Goal: Task Accomplishment & Management: Manage account settings

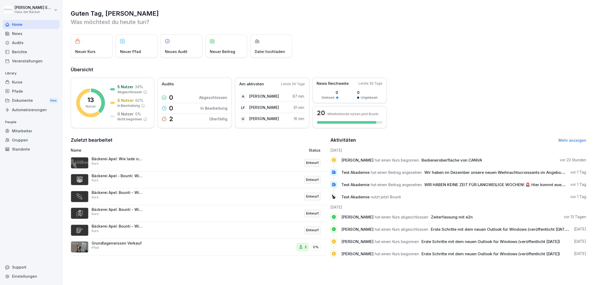
click at [40, 83] on div "Kurse" at bounding box center [31, 82] width 57 height 9
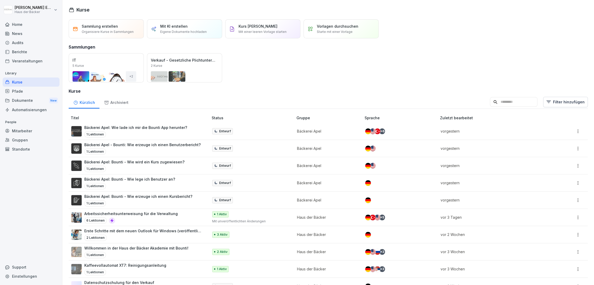
click at [117, 105] on div "Archiviert" at bounding box center [115, 101] width 33 height 13
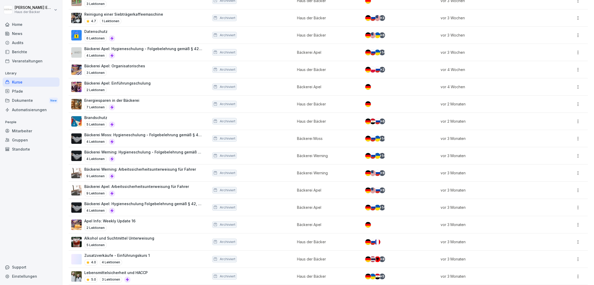
scroll to position [190, 0]
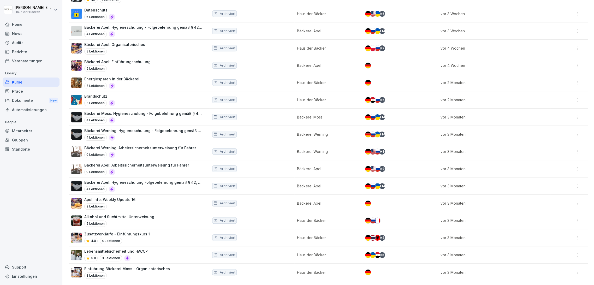
click at [294, 203] on td "Bäckerei Apel" at bounding box center [328, 203] width 68 height 17
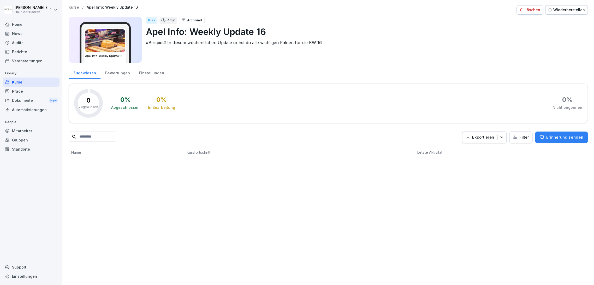
click at [529, 8] on button "Löschen" at bounding box center [530, 9] width 27 height 9
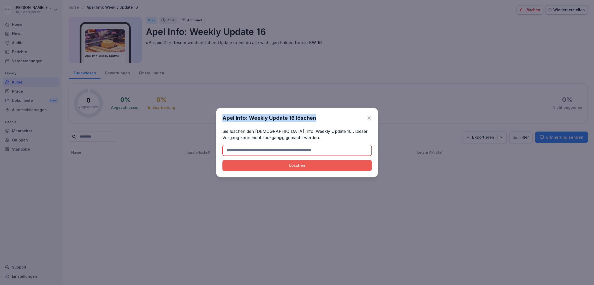
copy h1 "Apel Info: Weekly Update 16 löschen"
drag, startPoint x: 223, startPoint y: 118, endPoint x: 323, endPoint y: 116, distance: 99.2
click at [323, 116] on div "Apel Info: Weekly Update 16 löschen" at bounding box center [296, 118] width 149 height 8
click at [292, 118] on h1 "Apel Info: Weekly Update 16 löschen" at bounding box center [269, 118] width 94 height 8
drag, startPoint x: 292, startPoint y: 120, endPoint x: 289, endPoint y: 125, distance: 6.2
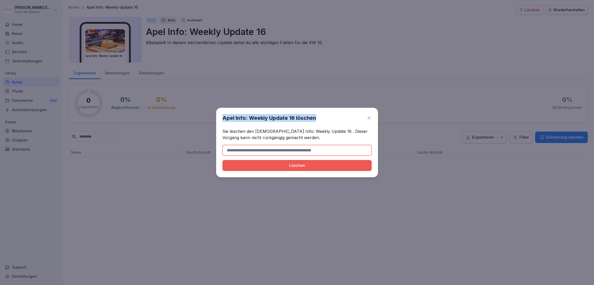
click at [291, 120] on h1 "Apel Info: Weekly Update 16 löschen" at bounding box center [269, 118] width 94 height 8
click at [287, 129] on p "Sie löschen den [DEMOGRAPHIC_DATA] Info: Weekly Update 16 . Dieser Vorgang kann…" at bounding box center [296, 134] width 149 height 13
drag, startPoint x: 223, startPoint y: 118, endPoint x: 293, endPoint y: 118, distance: 69.7
click at [293, 118] on h1 "Apel Info: Weekly Update 16 löschen" at bounding box center [269, 118] width 94 height 8
copy h1 "Apel Info: Weekly Update 16"
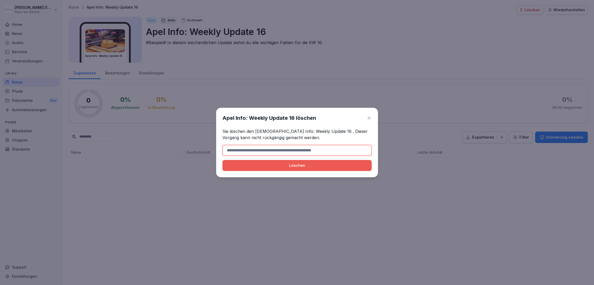
click at [276, 146] on input at bounding box center [296, 150] width 149 height 11
paste input "**********"
click at [278, 163] on div "Löschen" at bounding box center [297, 166] width 141 height 6
type input "**********"
click at [310, 171] on button "Löschen" at bounding box center [296, 165] width 149 height 11
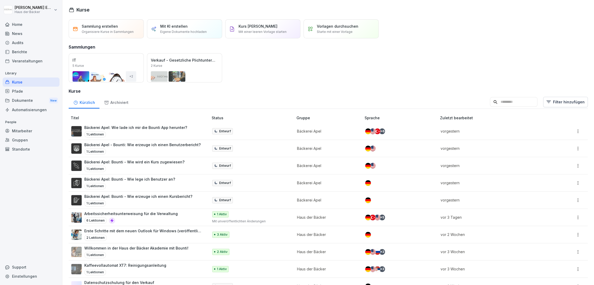
click at [120, 100] on div "Archiviert" at bounding box center [115, 101] width 33 height 13
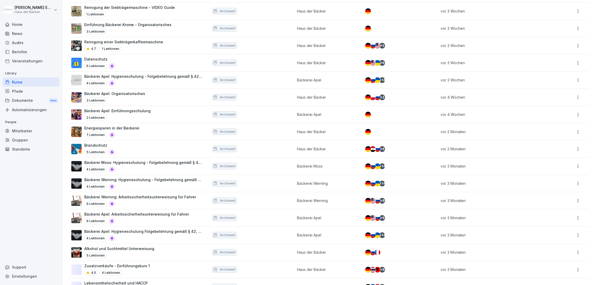
scroll to position [190, 0]
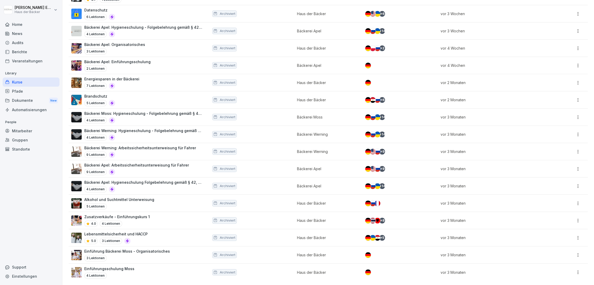
click at [128, 186] on div "4 Lektionen" at bounding box center [143, 189] width 119 height 6
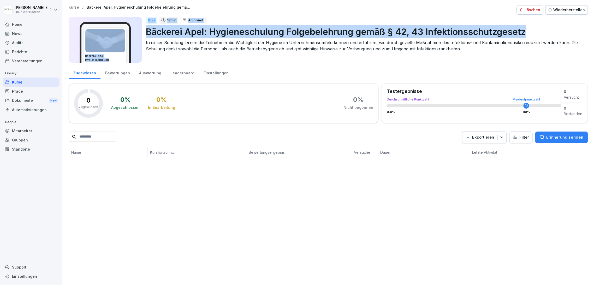
drag, startPoint x: 142, startPoint y: 32, endPoint x: 529, endPoint y: 32, distance: 387.1
click at [529, 32] on div "Bäckerei Apel: Hygieneschulung Folgebelehrung gemäß § 42, 43 Infektionsschutzge…" at bounding box center [328, 40] width 519 height 46
click at [539, 32] on p "Bäckerei Apel: Hygieneschulung Folgebelehrung gemäß § 42, 43 Infektionsschutzge…" at bounding box center [365, 31] width 438 height 13
copy p "Bäckerei Apel: Hygieneschulung Folgebelehrung gemäß § 42, 43 Infektionsschutzge…"
drag, startPoint x: 529, startPoint y: 29, endPoint x: 146, endPoint y: 32, distance: 382.9
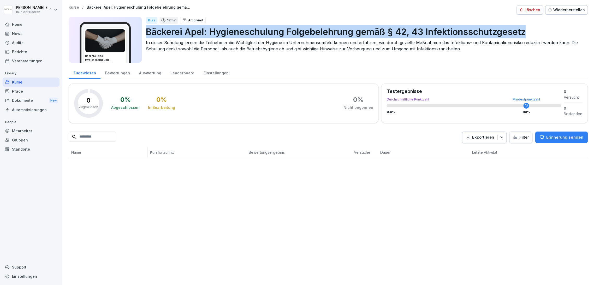
click at [146, 32] on p "Bäckerei Apel: Hygieneschulung Folgebelehrung gemäß § 42, 43 Infektionsschutzge…" at bounding box center [365, 31] width 438 height 13
click at [523, 8] on div "Löschen" at bounding box center [529, 10] width 21 height 6
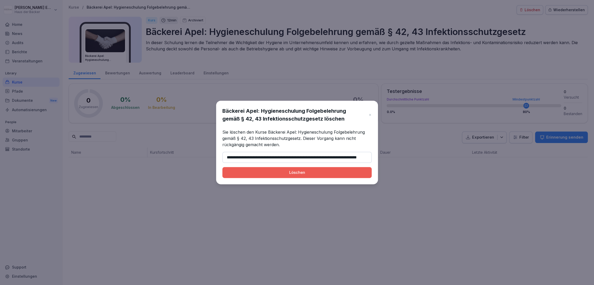
scroll to position [0, 23]
type input "**********"
click at [222, 167] on button "Löschen" at bounding box center [296, 172] width 149 height 11
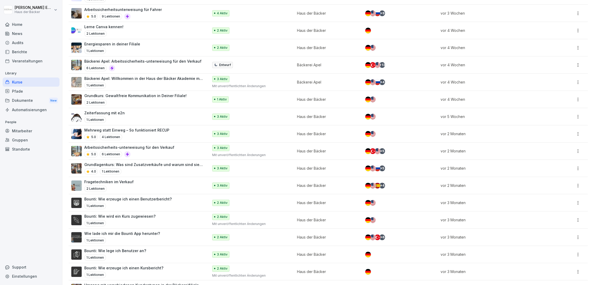
scroll to position [449, 0]
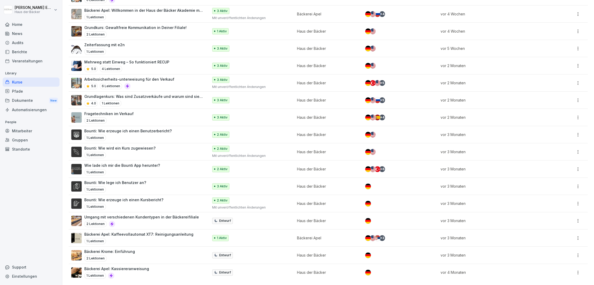
click at [132, 272] on div "1 Lektionen" at bounding box center [116, 275] width 65 height 6
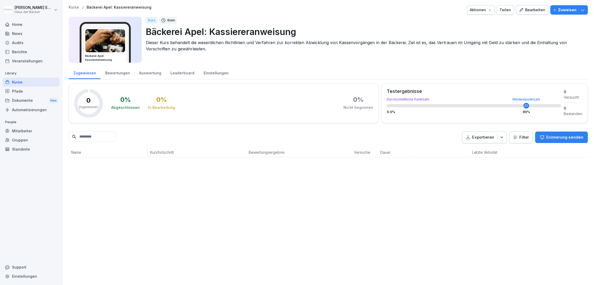
click at [115, 76] on div "Bewertungen" at bounding box center [117, 72] width 34 height 13
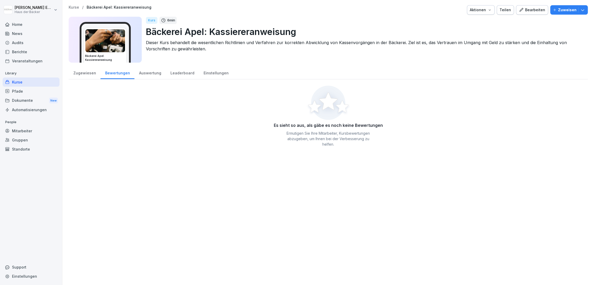
click at [141, 75] on div "Auswertung" at bounding box center [149, 72] width 31 height 13
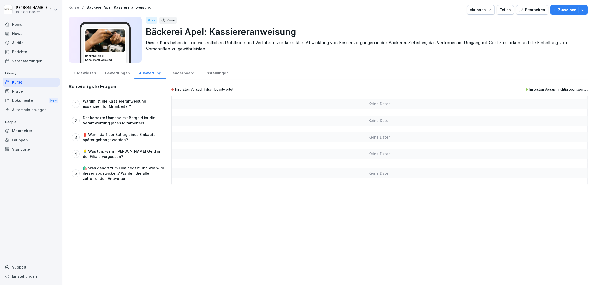
drag, startPoint x: 311, startPoint y: 23, endPoint x: 343, endPoint y: 31, distance: 32.5
click at [343, 31] on div "Kurs 6 min Bäckerei Apel: Kassiereranweisung Dieser Kurs behandelt die wesentli…" at bounding box center [365, 40] width 438 height 46
copy div "Bäckerei Apel: Kassiereranweisung"
click at [520, 9] on icon "button" at bounding box center [521, 10] width 5 height 5
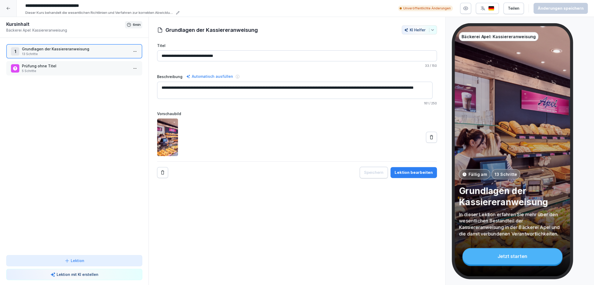
click at [9, 10] on icon at bounding box center [8, 8] width 4 height 4
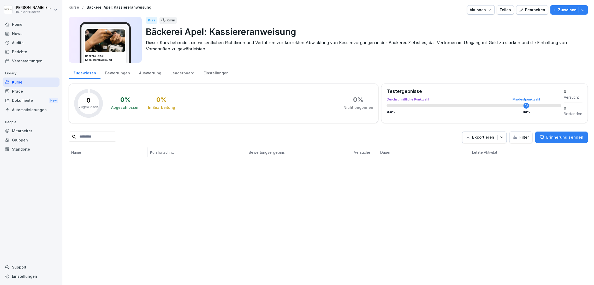
click at [481, 11] on div "Aktionen" at bounding box center [481, 10] width 22 height 6
click at [472, 55] on div "Kurs löschen" at bounding box center [464, 57] width 58 height 9
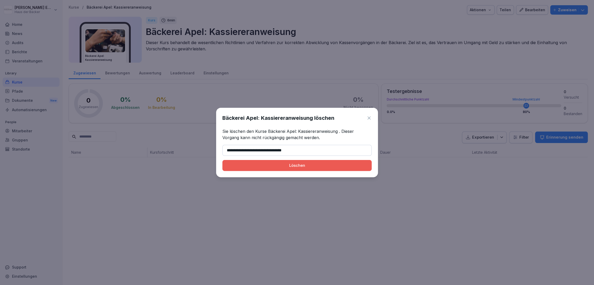
click at [302, 167] on div "Löschen" at bounding box center [297, 166] width 141 height 6
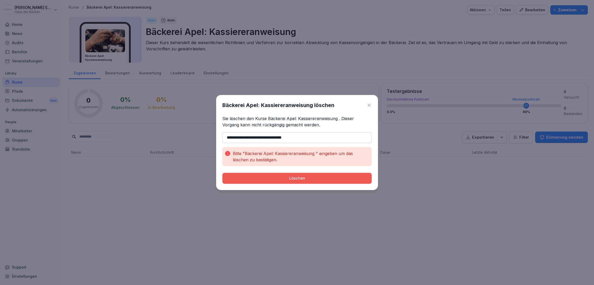
click at [295, 136] on input "**********" at bounding box center [296, 137] width 149 height 11
click at [295, 149] on div "Bitte "Bäckerei Apel: Kassiereranweisung " eingeben um das löschen zu bestätige…" at bounding box center [296, 156] width 149 height 19
click at [295, 179] on div "Löschen" at bounding box center [297, 178] width 141 height 6
click at [228, 136] on input "**********" at bounding box center [296, 137] width 149 height 11
click at [255, 181] on div "Löschen" at bounding box center [297, 178] width 141 height 6
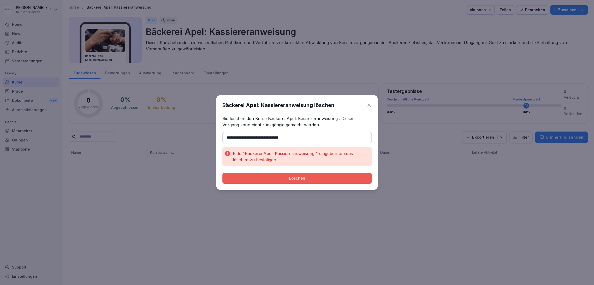
click at [295, 135] on input "**********" at bounding box center [296, 137] width 149 height 11
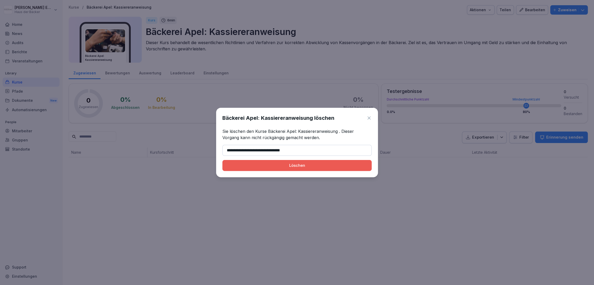
type input "**********"
click at [289, 168] on div "Löschen" at bounding box center [297, 166] width 141 height 6
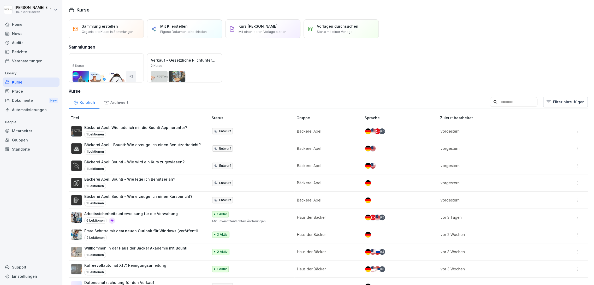
click at [119, 108] on div "Archiviert" at bounding box center [115, 101] width 33 height 13
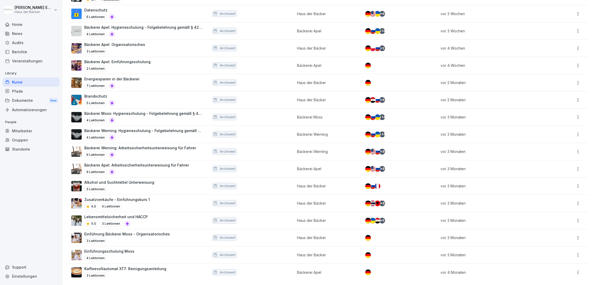
scroll to position [190, 0]
click at [204, 266] on td "Kaffeevollautomat XT7: Reinigungsanleitung 3 Lektionen" at bounding box center [139, 272] width 141 height 17
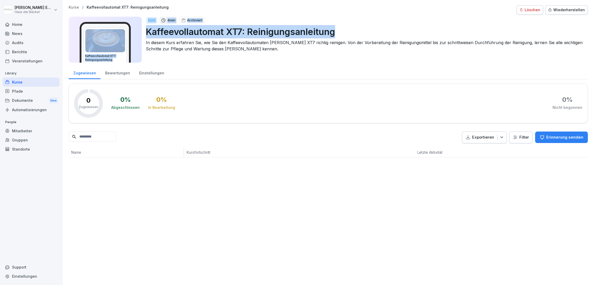
drag, startPoint x: 317, startPoint y: 31, endPoint x: 140, endPoint y: 30, distance: 177.2
click at [140, 30] on div "Kaffeevollautomat XT7: Reinigungsanleitung Kurs 4 min Archiviert Kaffeevollauto…" at bounding box center [328, 40] width 519 height 46
click at [151, 29] on p "Kaffeevollautomat XT7: Reinigungsanleitung" at bounding box center [365, 31] width 438 height 13
drag, startPoint x: 146, startPoint y: 33, endPoint x: 340, endPoint y: 32, distance: 193.7
click at [340, 32] on p "Kaffeevollautomat XT7: Reinigungsanleitung" at bounding box center [365, 31] width 438 height 13
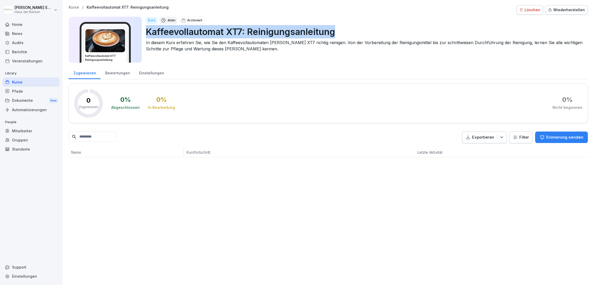
copy p "Kaffeevollautomat XT7: Reinigungsanleitung"
click at [524, 8] on div "Löschen" at bounding box center [529, 10] width 21 height 6
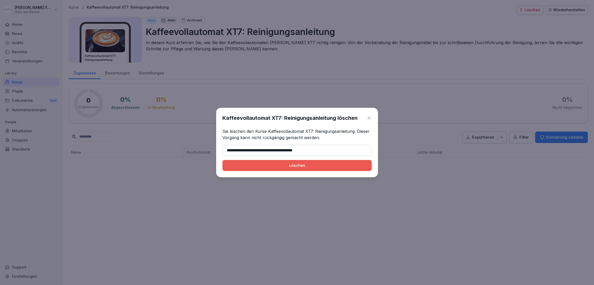
type input "**********"
click at [303, 162] on button "Löschen" at bounding box center [296, 165] width 149 height 11
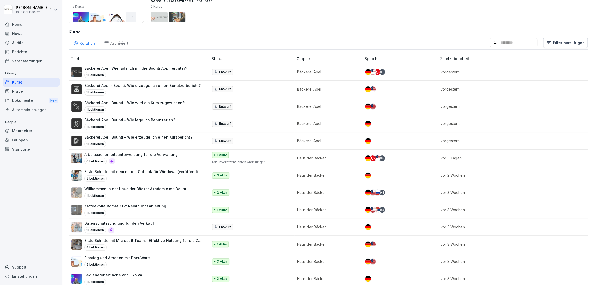
scroll to position [29, 0]
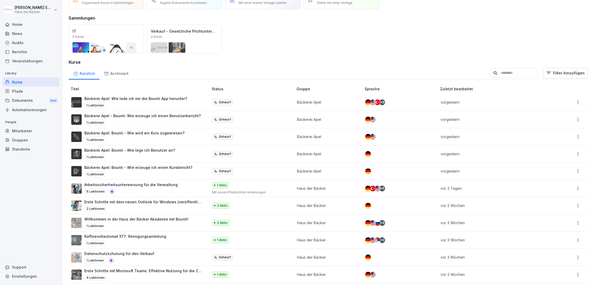
click at [116, 71] on div "Archiviert" at bounding box center [115, 72] width 33 height 13
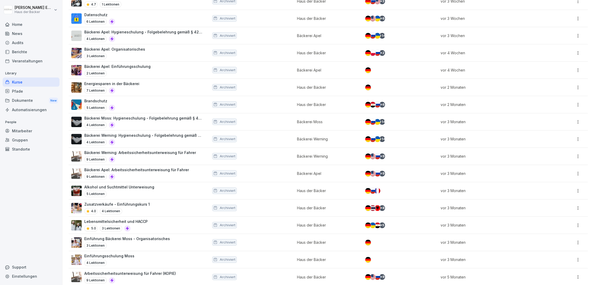
scroll to position [190, 0]
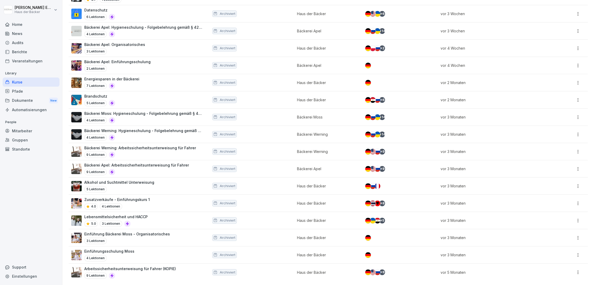
click at [144, 221] on div "5.0 3 Lektionen" at bounding box center [115, 224] width 63 height 6
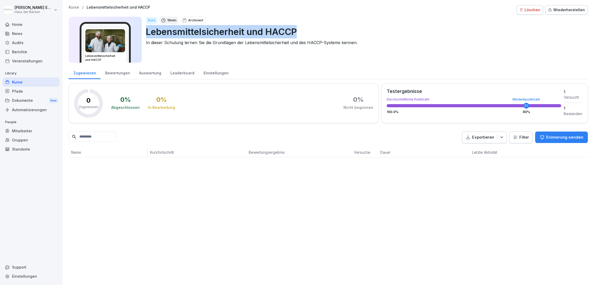
drag, startPoint x: 148, startPoint y: 33, endPoint x: 300, endPoint y: 38, distance: 152.2
click at [300, 38] on p "Lebensmittelsicherheit und HACCP" at bounding box center [365, 31] width 438 height 13
copy p "Lebensmittelsicherheit und HACCP"
click at [527, 11] on div "Löschen" at bounding box center [529, 10] width 21 height 6
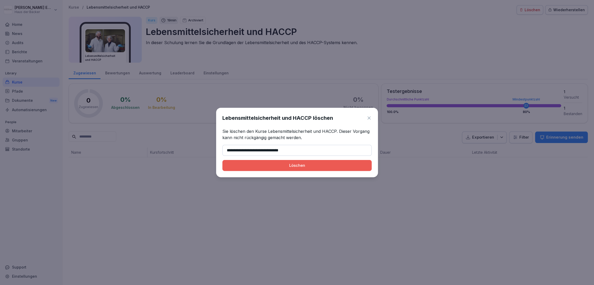
click at [293, 172] on div "**********" at bounding box center [297, 142] width 162 height 69
click at [293, 168] on div "Löschen" at bounding box center [297, 166] width 141 height 6
type input "**********"
click at [307, 170] on button "Löschen" at bounding box center [296, 165] width 149 height 11
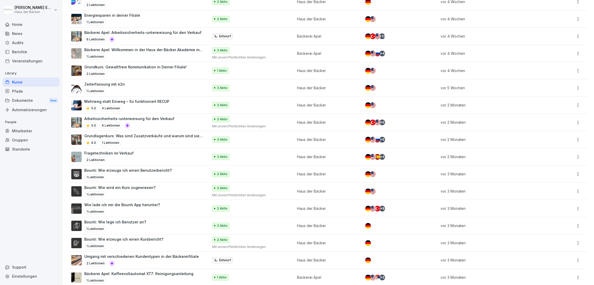
scroll to position [431, 0]
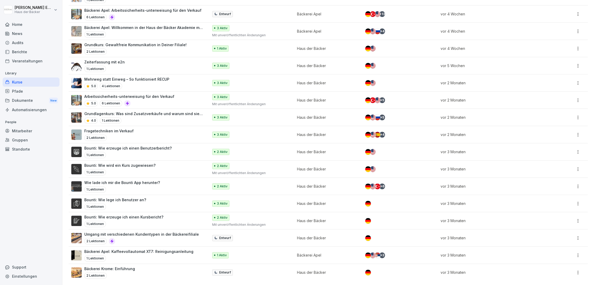
click at [177, 272] on div "Bäckerei Krome: Einführung 2 Lektionen" at bounding box center [137, 272] width 132 height 13
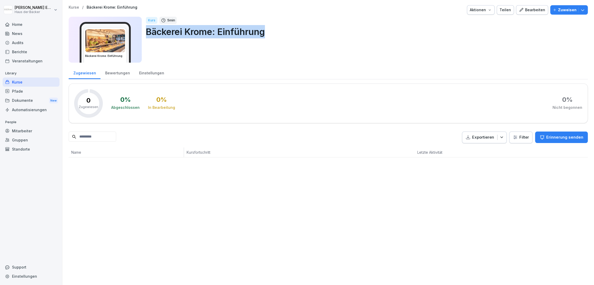
copy p "Bäckerei Krome: Einführung"
drag, startPoint x: 280, startPoint y: 35, endPoint x: 148, endPoint y: 33, distance: 132.1
click at [148, 33] on p "Bäckerei Krome: Einführung" at bounding box center [365, 31] width 438 height 13
click at [525, 8] on div "Bearbeiten" at bounding box center [532, 10] width 26 height 6
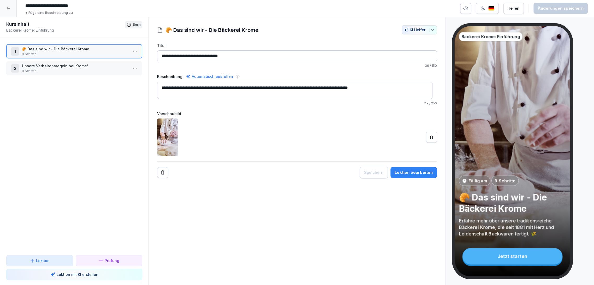
click at [12, 6] on div at bounding box center [8, 8] width 17 height 17
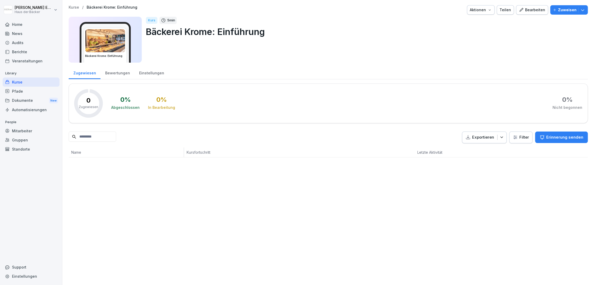
click at [472, 8] on div "Aktionen" at bounding box center [481, 10] width 22 height 6
click at [465, 60] on div "Kurs löschen" at bounding box center [464, 57] width 58 height 9
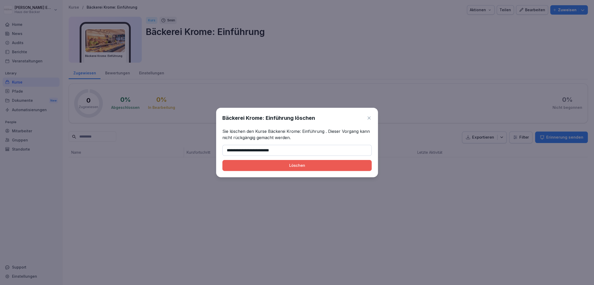
type input "**********"
click at [299, 165] on div "Löschen" at bounding box center [297, 166] width 141 height 6
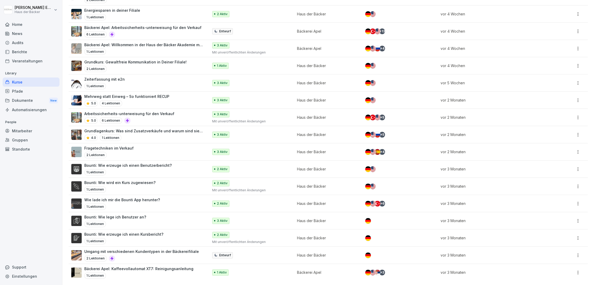
scroll to position [414, 0]
click at [146, 232] on p "Bounti: Wie erzeuge ich einen Kursbericht?" at bounding box center [123, 234] width 79 height 5
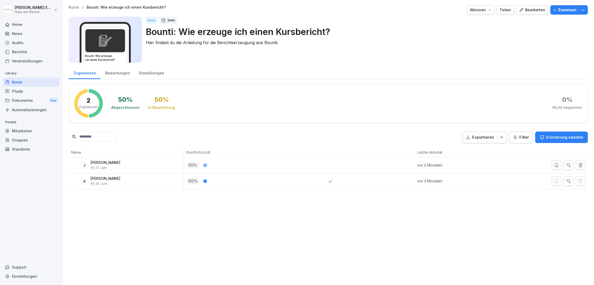
click at [484, 13] on button "Aktionen" at bounding box center [481, 9] width 28 height 9
click at [476, 23] on div "Kurs duplizieren" at bounding box center [464, 21] width 58 height 9
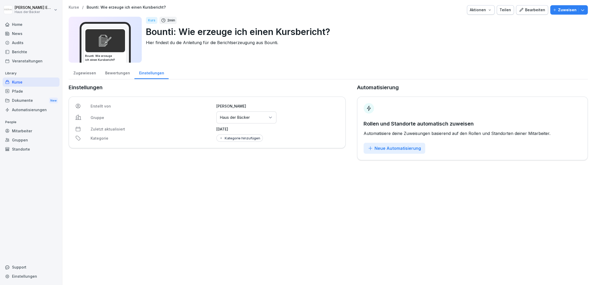
click at [537, 10] on div "Bearbeiten" at bounding box center [532, 10] width 26 height 6
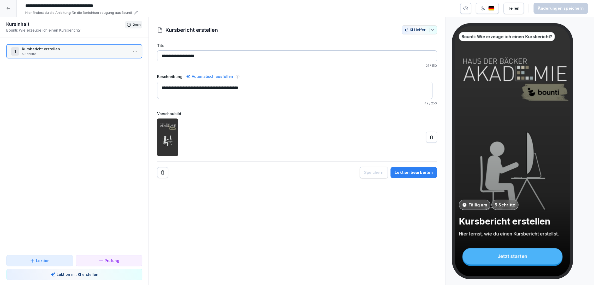
click at [85, 6] on input "**********" at bounding box center [101, 5] width 157 height 9
click at [25, 7] on input "**********" at bounding box center [101, 5] width 157 height 9
click at [56, 5] on input "**********" at bounding box center [101, 5] width 157 height 9
type input "**********"
click at [578, 7] on div "Änderungen speichern" at bounding box center [561, 8] width 46 height 6
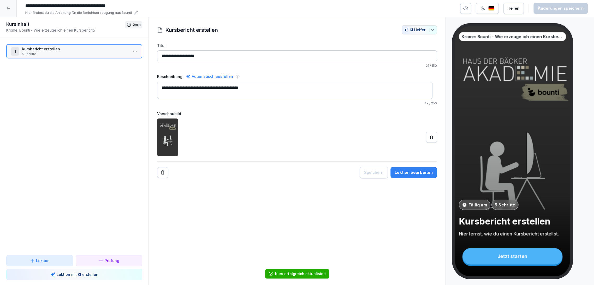
click at [6, 7] on div at bounding box center [8, 8] width 17 height 17
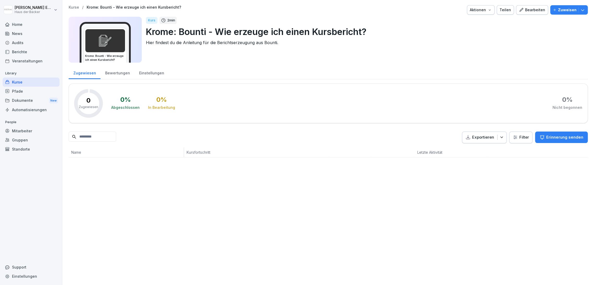
click at [37, 81] on div "Kurse" at bounding box center [31, 82] width 57 height 9
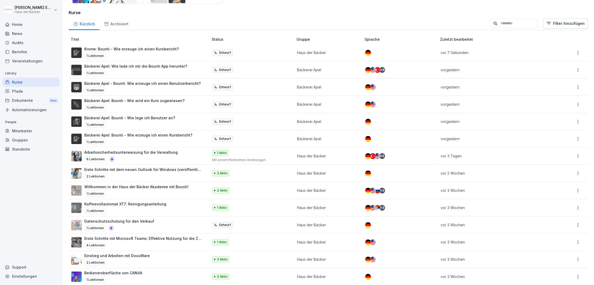
scroll to position [29, 0]
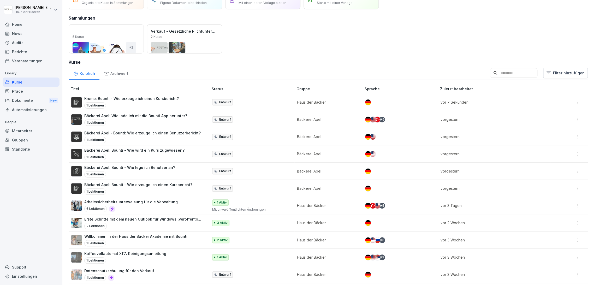
click at [123, 102] on div "Krome: Bounti - Wie erzeuge ich einen Kursbericht? 1 Lektionen" at bounding box center [131, 102] width 94 height 13
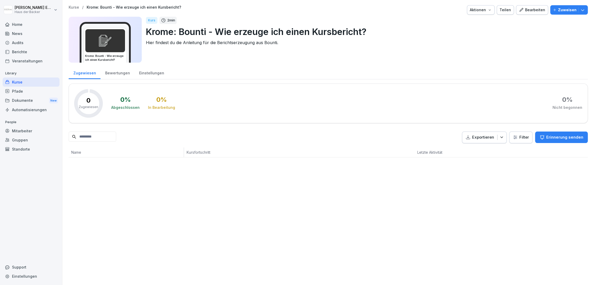
click at [526, 10] on div "Bearbeiten" at bounding box center [532, 10] width 26 height 6
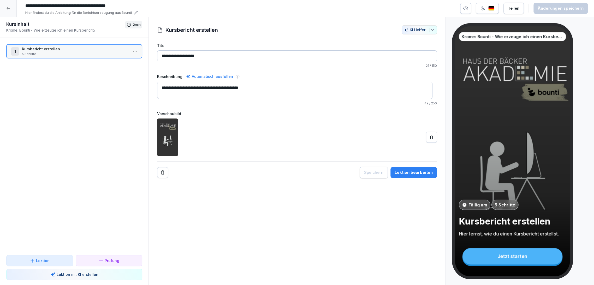
click at [25, 6] on input "**********" at bounding box center [101, 5] width 157 height 9
type input "**********"
click at [588, 8] on div "**********" at bounding box center [297, 8] width 594 height 17
click at [583, 5] on button "Änderungen speichern" at bounding box center [561, 8] width 54 height 11
click at [2, 4] on div at bounding box center [8, 8] width 17 height 17
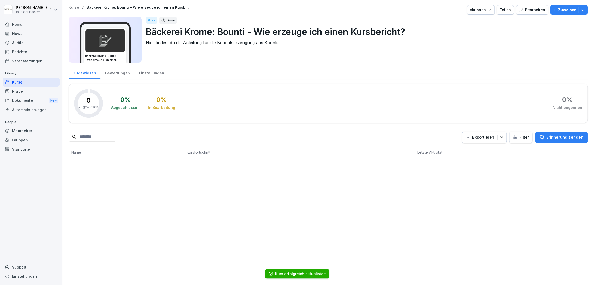
click at [27, 78] on div "Kurse" at bounding box center [31, 82] width 57 height 9
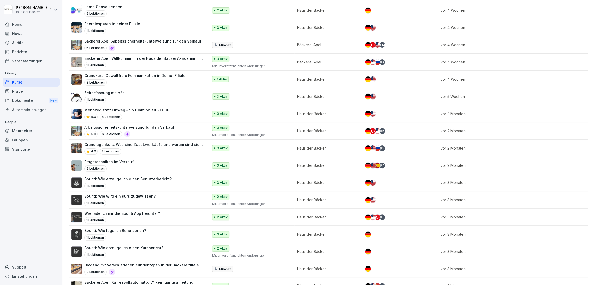
scroll to position [431, 0]
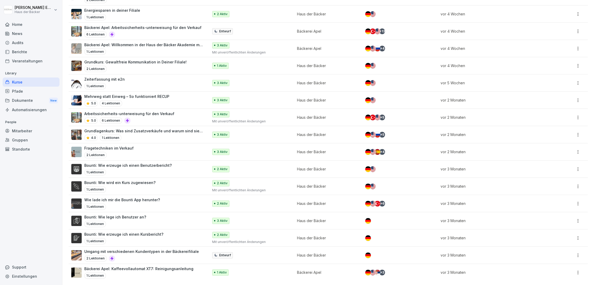
click at [157, 221] on div "Bounti: Wie lege ich Benutzer an? 1 Lektionen" at bounding box center [137, 220] width 132 height 13
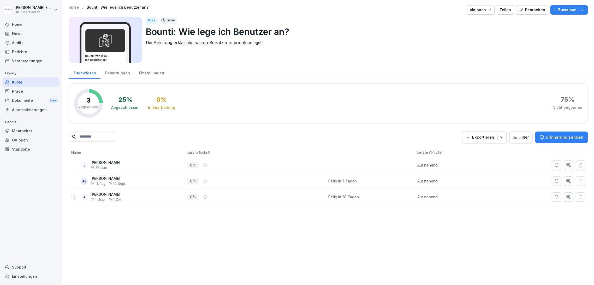
click at [529, 6] on button "Bearbeiten" at bounding box center [532, 9] width 32 height 9
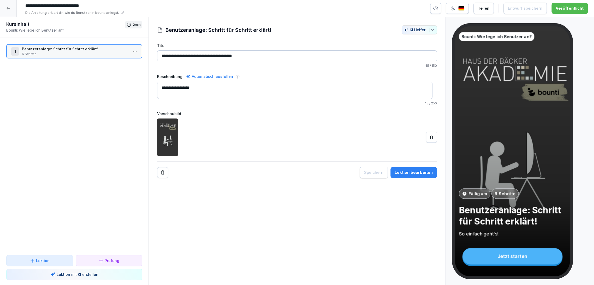
click at [31, 7] on input "**********" at bounding box center [101, 5] width 157 height 9
click at [25, 5] on input "**********" at bounding box center [101, 5] width 157 height 9
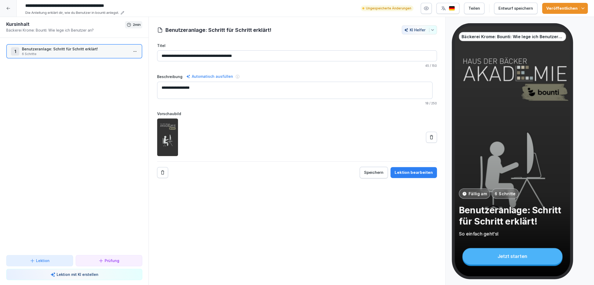
click at [75, 6] on input "**********" at bounding box center [101, 5] width 157 height 9
type input "**********"
click at [516, 11] on div "Entwurf speichern" at bounding box center [516, 8] width 34 height 6
click at [10, 10] on icon at bounding box center [8, 8] width 4 height 4
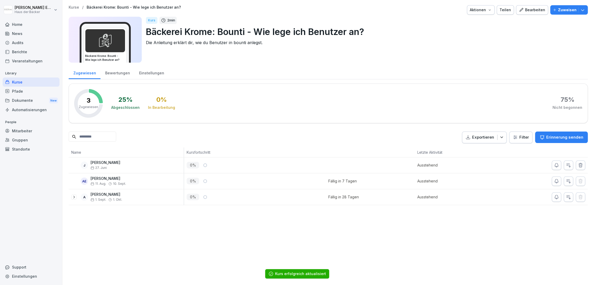
click at [29, 79] on div "Kurse" at bounding box center [31, 82] width 57 height 9
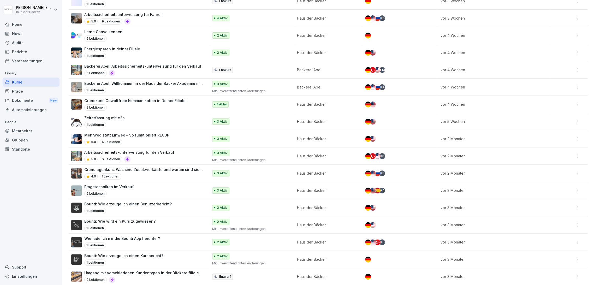
scroll to position [431, 0]
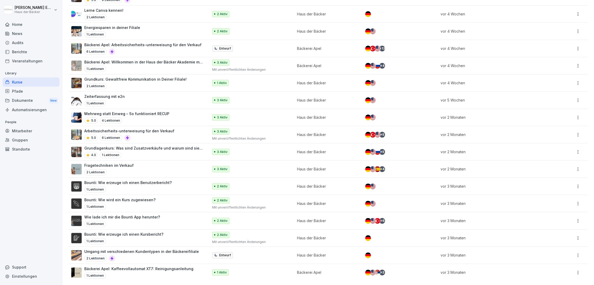
click at [111, 198] on p "Bounti: Wie wird ein Kurs zugewiesen?" at bounding box center [119, 199] width 71 height 5
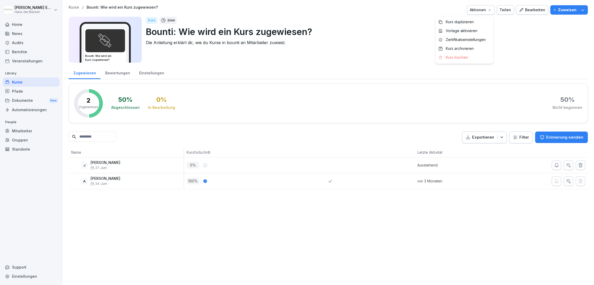
click at [484, 9] on div "Aktionen" at bounding box center [481, 10] width 22 height 6
click at [476, 23] on div "Kurs duplizieren" at bounding box center [464, 21] width 58 height 9
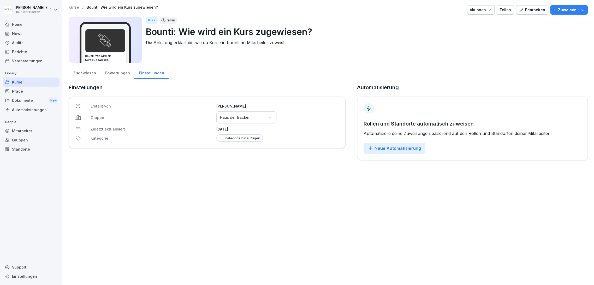
click at [40, 82] on div "Kurse" at bounding box center [31, 82] width 57 height 9
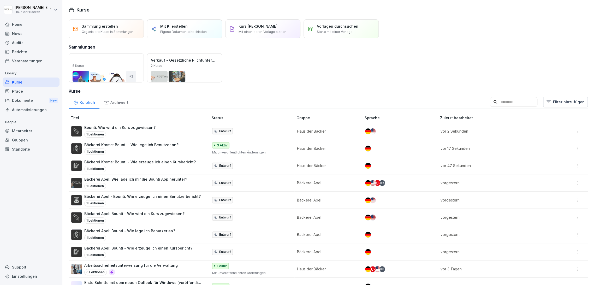
click at [140, 149] on div "1 Lektionen" at bounding box center [131, 152] width 94 height 6
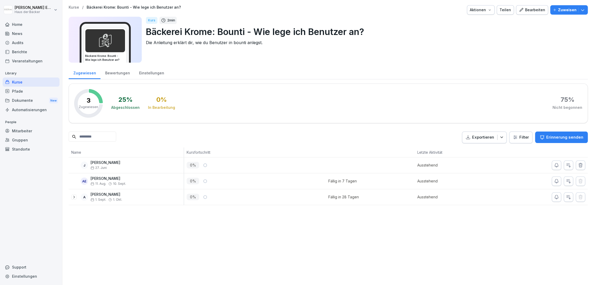
click at [479, 12] on div "Aktionen" at bounding box center [481, 10] width 22 height 6
click at [477, 23] on div "Kurs duplizieren" at bounding box center [464, 21] width 58 height 9
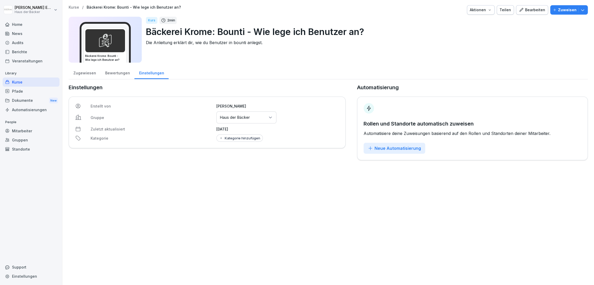
click at [38, 80] on div "Kurse" at bounding box center [31, 82] width 57 height 9
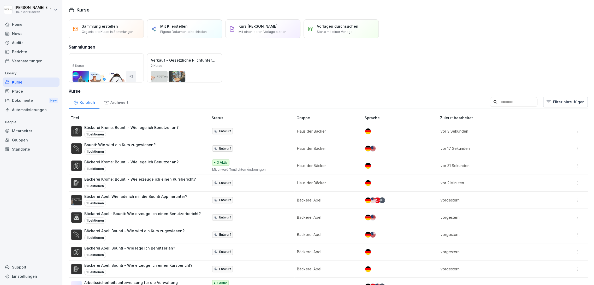
click at [145, 167] on div "1 Lektionen" at bounding box center [131, 169] width 94 height 6
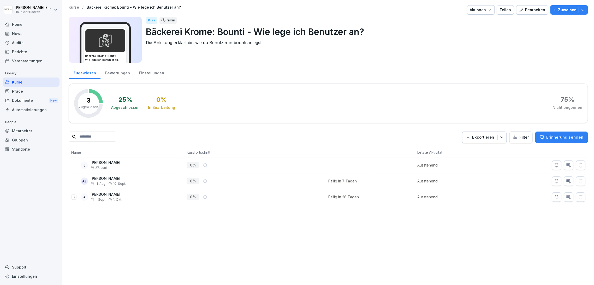
click at [475, 11] on div "Aktionen" at bounding box center [481, 10] width 22 height 6
click at [528, 9] on div "Bearbeiten" at bounding box center [532, 10] width 26 height 6
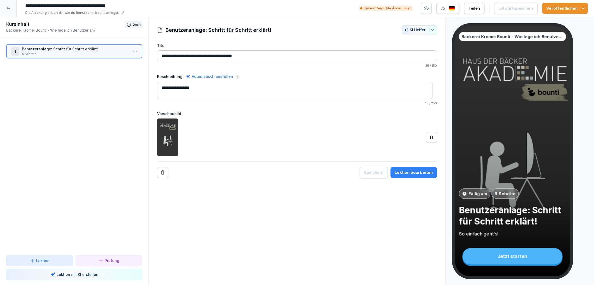
drag, startPoint x: 26, startPoint y: 4, endPoint x: 60, endPoint y: 6, distance: 34.0
click at [60, 6] on input "**********" at bounding box center [101, 5] width 157 height 9
click at [43, 7] on input "**********" at bounding box center [101, 5] width 157 height 9
type input "**********"
click at [530, 10] on div "Entwurf speichern" at bounding box center [516, 8] width 34 height 6
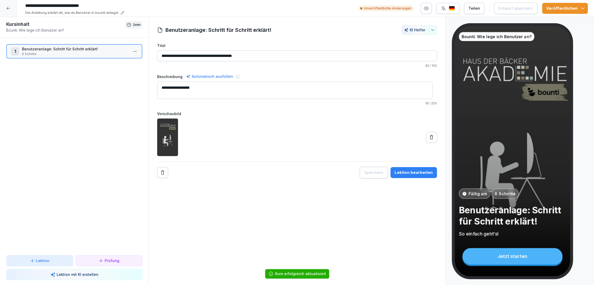
click at [4, 12] on div at bounding box center [8, 8] width 17 height 17
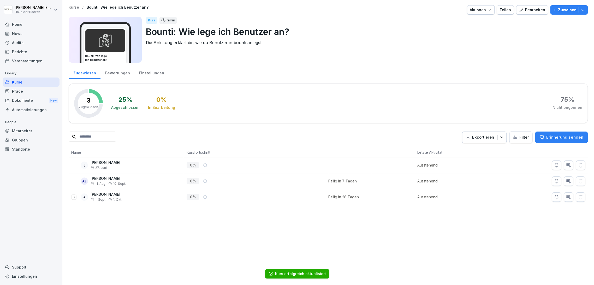
click at [42, 83] on div "Kurse" at bounding box center [31, 82] width 57 height 9
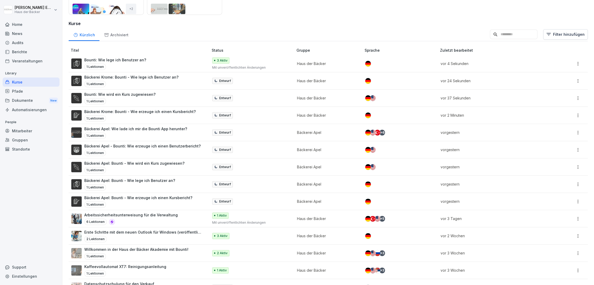
scroll to position [58, 0]
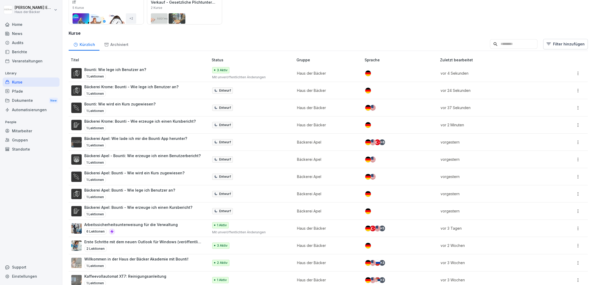
click at [139, 125] on div "1 Lektionen" at bounding box center [139, 128] width 111 height 6
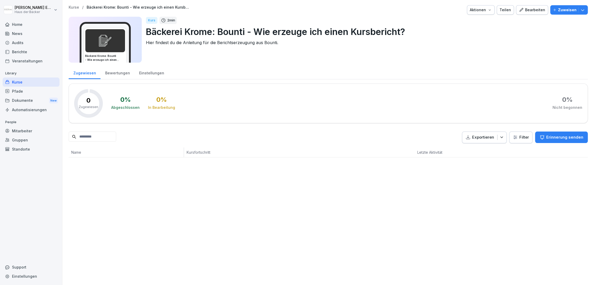
click at [143, 70] on div "Einstellungen" at bounding box center [151, 72] width 34 height 13
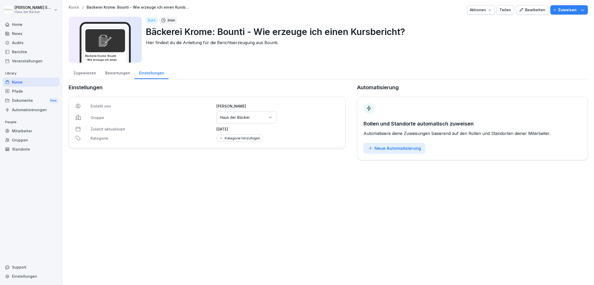
click at [245, 122] on div "Gruppen oder Standorte auswählen Haus der Bäcker" at bounding box center [246, 117] width 60 height 12
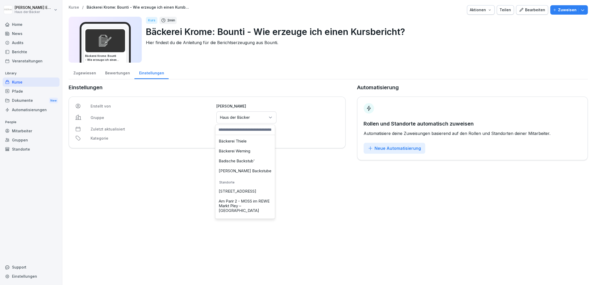
scroll to position [58, 0]
click at [245, 182] on div "Krome's Backstube" at bounding box center [245, 181] width 57 height 10
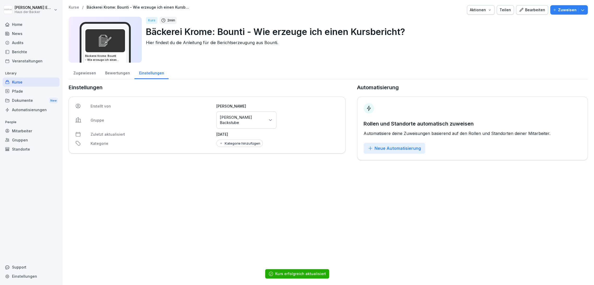
click at [32, 83] on div "Kurse" at bounding box center [31, 82] width 57 height 9
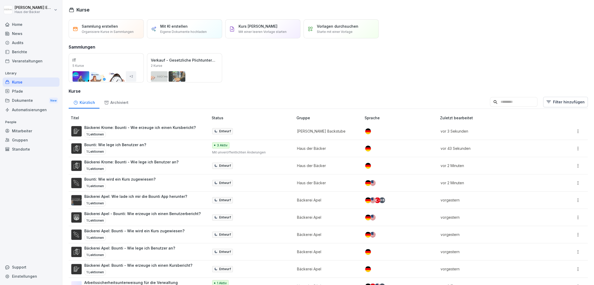
click at [155, 168] on div "1 Lektionen" at bounding box center [131, 169] width 94 height 6
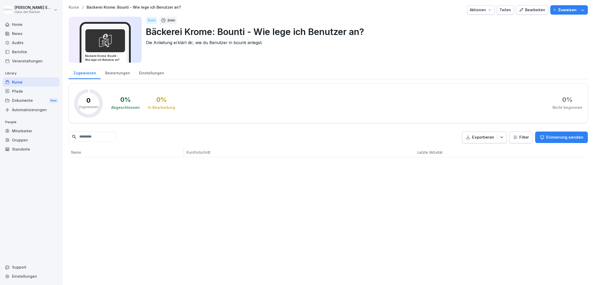
click at [152, 73] on div "Einstellungen" at bounding box center [151, 72] width 34 height 13
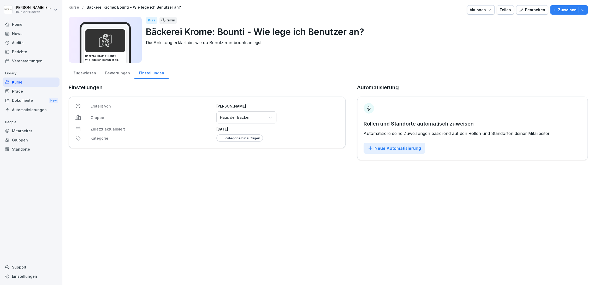
click at [221, 116] on p "Haus der Bäcker" at bounding box center [235, 117] width 30 height 5
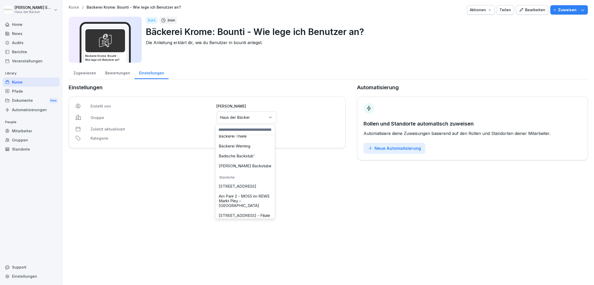
scroll to position [58, 0]
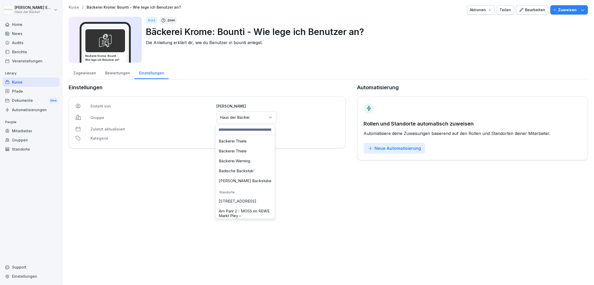
click at [233, 185] on div "Krome's Backstube" at bounding box center [245, 181] width 57 height 10
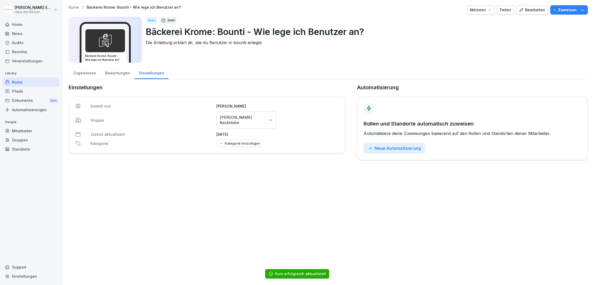
click at [51, 82] on div "Kurse" at bounding box center [31, 82] width 57 height 9
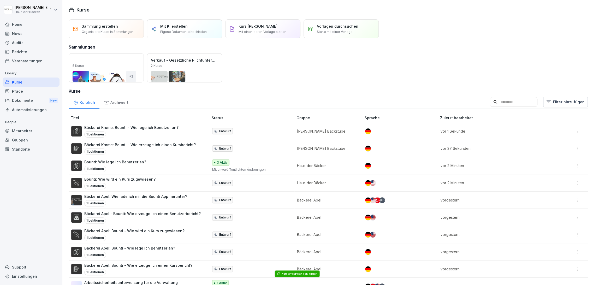
click at [145, 183] on div "1 Lektionen" at bounding box center [119, 186] width 71 height 6
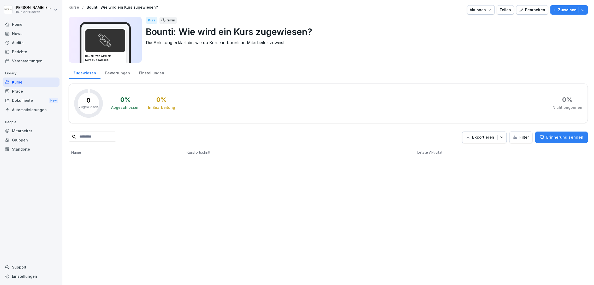
click at [35, 83] on div "Kurse" at bounding box center [31, 82] width 57 height 9
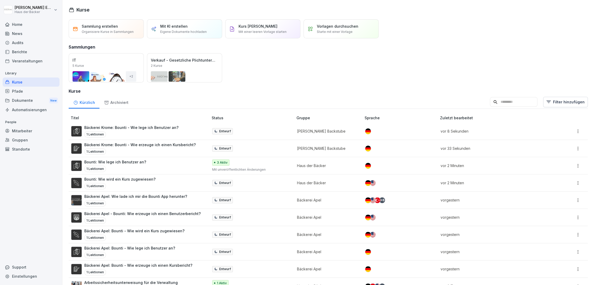
click at [145, 184] on div "1 Lektionen" at bounding box center [119, 186] width 71 height 6
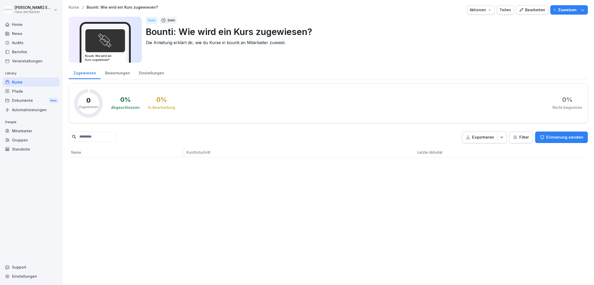
click at [540, 11] on div "Bearbeiten" at bounding box center [532, 10] width 26 height 6
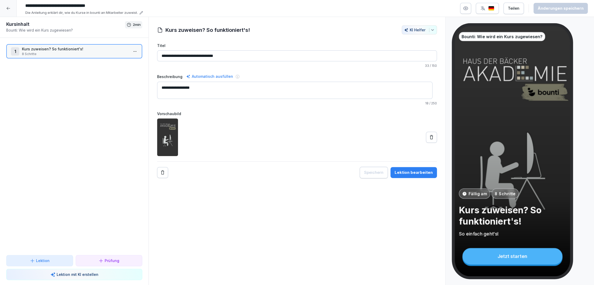
click at [24, 7] on input "**********" at bounding box center [101, 5] width 157 height 9
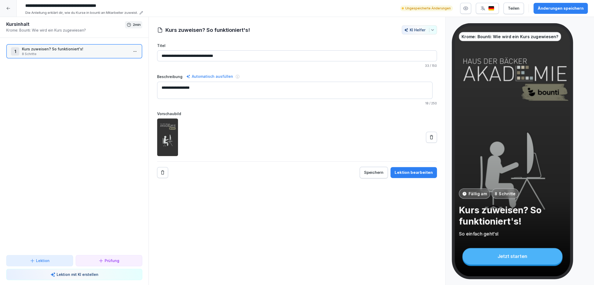
click at [56, 8] on input "**********" at bounding box center [101, 5] width 157 height 9
type input "**********"
click at [576, 7] on div "Änderungen speichern" at bounding box center [561, 8] width 46 height 6
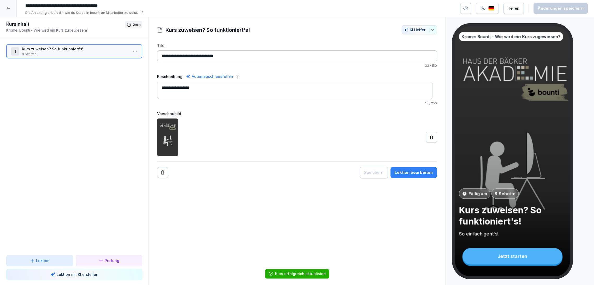
click at [12, 4] on div at bounding box center [8, 8] width 17 height 17
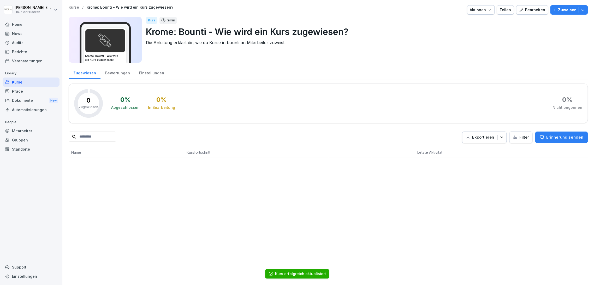
click at [52, 86] on div "Kurse" at bounding box center [31, 82] width 57 height 9
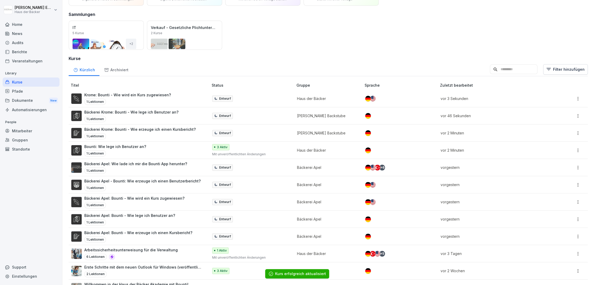
scroll to position [58, 0]
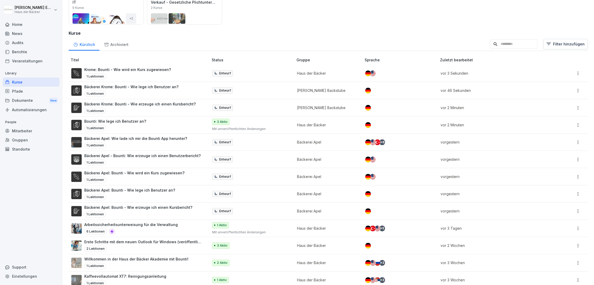
click at [128, 71] on p "Krome: Bounti - Wie wird ein Kurs zugewiesen?" at bounding box center [127, 69] width 87 height 5
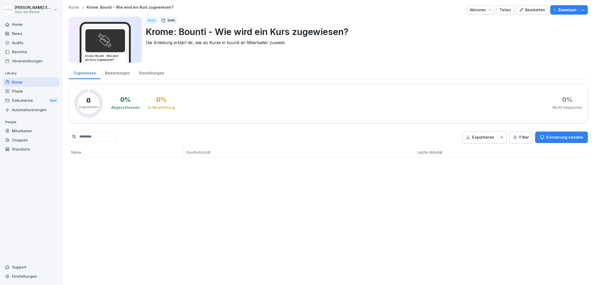
click at [144, 73] on div "Einstellungen" at bounding box center [151, 72] width 34 height 13
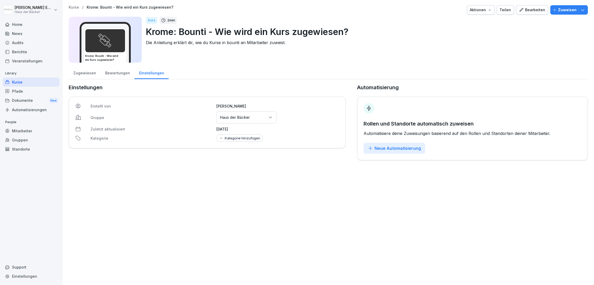
click at [268, 114] on div "Gruppen oder Standorte auswählen Haus der Bäcker" at bounding box center [246, 117] width 60 height 12
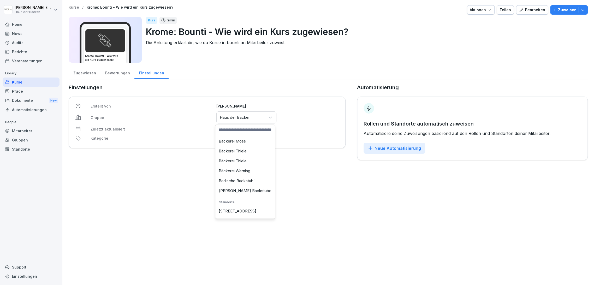
scroll to position [58, 0]
click at [244, 183] on div "[PERSON_NAME] Backstube" at bounding box center [245, 181] width 57 height 10
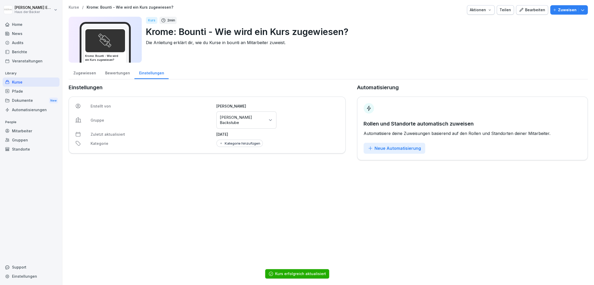
click at [519, 10] on icon "button" at bounding box center [521, 10] width 5 height 5
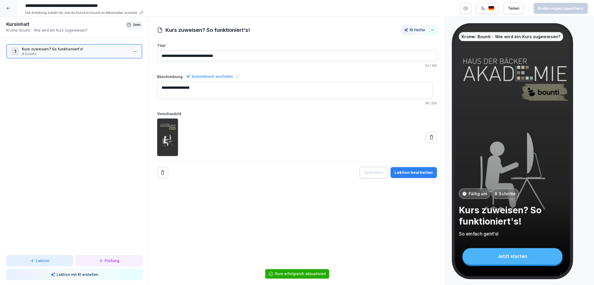
click at [27, 6] on input "**********" at bounding box center [101, 5] width 157 height 9
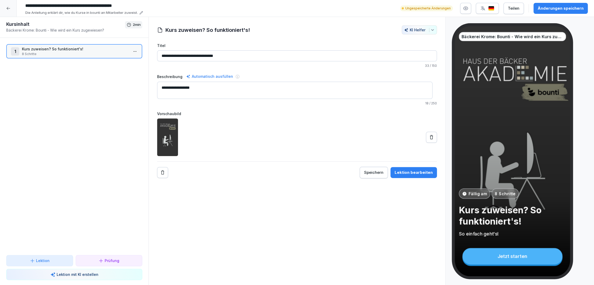
type input "**********"
click at [582, 11] on button "Änderungen speichern" at bounding box center [561, 8] width 54 height 11
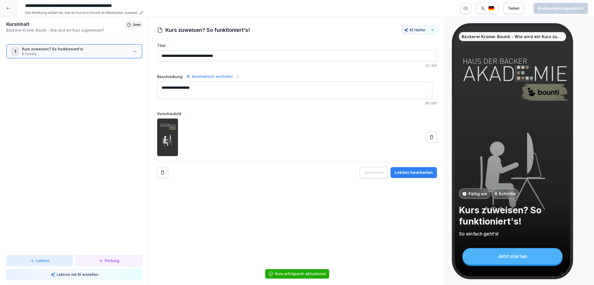
click at [10, 6] on div at bounding box center [8, 8] width 17 height 17
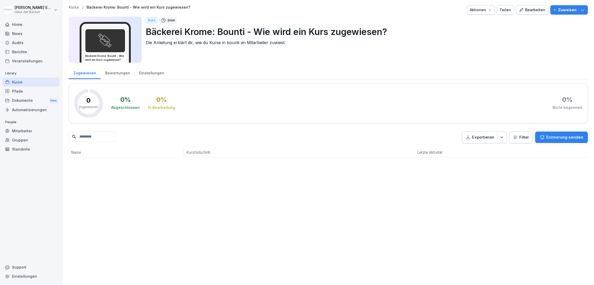
click at [42, 80] on div "Kurse" at bounding box center [31, 82] width 57 height 9
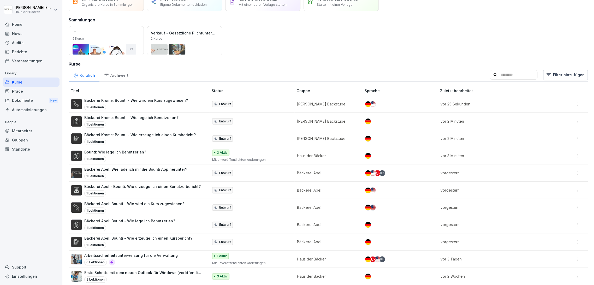
scroll to position [58, 0]
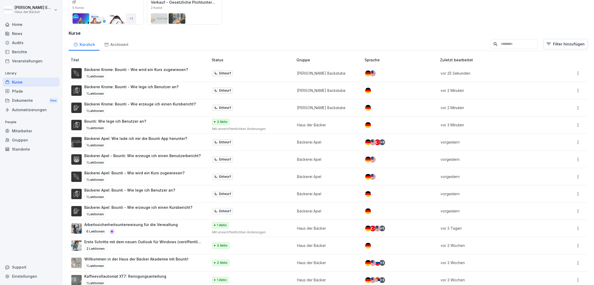
click at [182, 141] on div "Bäckerei Apel: Wie lade ich mir die Bounti App herunter? 1 Lektionen" at bounding box center [135, 142] width 103 height 13
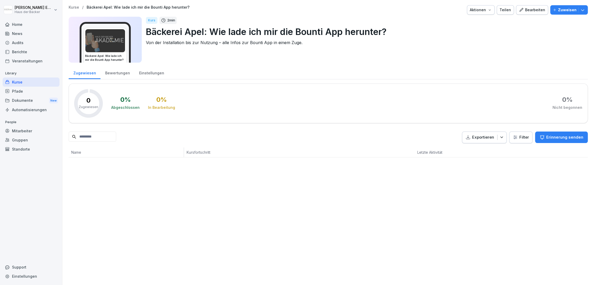
click at [485, 11] on div "Aktionen" at bounding box center [481, 10] width 22 height 6
click at [483, 25] on div "Kurs duplizieren" at bounding box center [464, 21] width 58 height 9
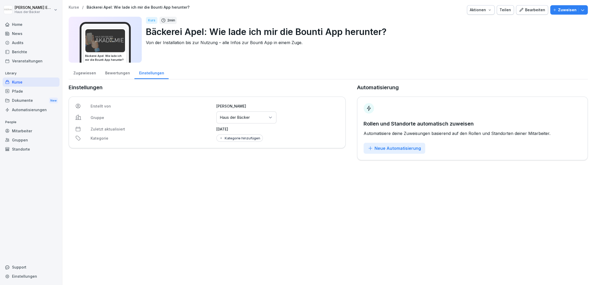
click at [519, 7] on div "Bearbeiten" at bounding box center [532, 10] width 26 height 6
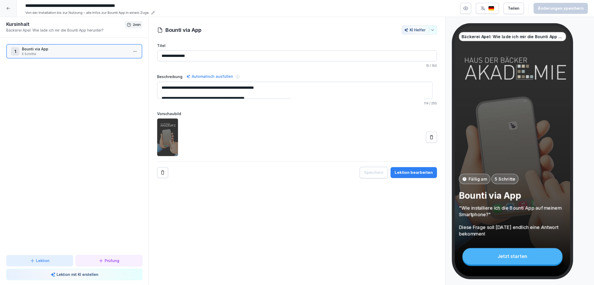
click at [50, 8] on input "**********" at bounding box center [101, 5] width 157 height 9
drag, startPoint x: 53, startPoint y: 8, endPoint x: 44, endPoint y: 7, distance: 9.5
click at [44, 7] on input "**********" at bounding box center [101, 5] width 157 height 9
type input "**********"
click at [572, 8] on div "Änderungen speichern" at bounding box center [561, 8] width 46 height 6
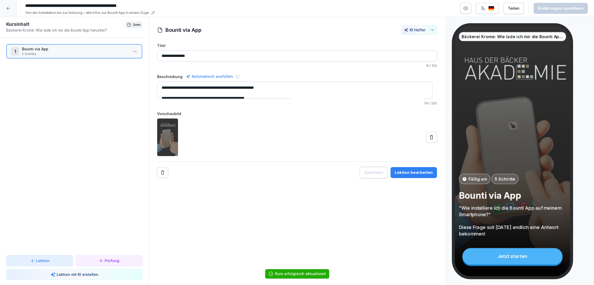
click at [9, 8] on icon at bounding box center [8, 8] width 4 height 4
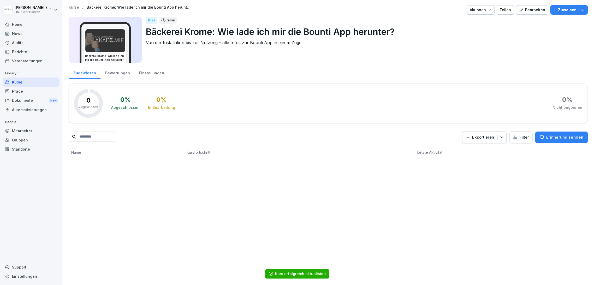
click at [24, 83] on div "Kurse" at bounding box center [31, 82] width 57 height 9
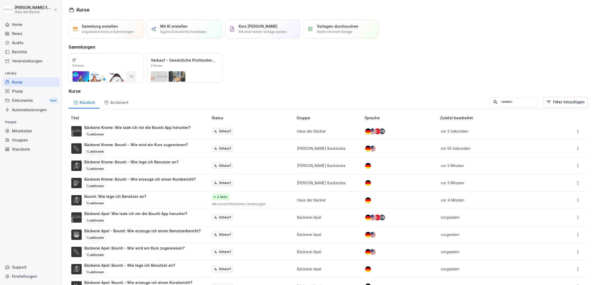
scroll to position [29, 0]
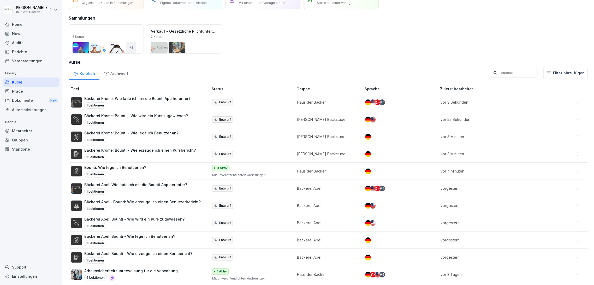
click at [134, 104] on div "1 Lektionen" at bounding box center [137, 105] width 106 height 6
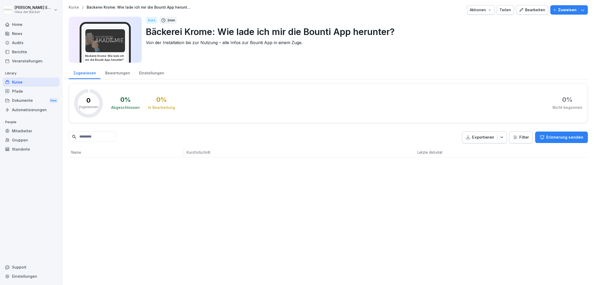
click at [140, 69] on div "Einstellungen" at bounding box center [151, 72] width 34 height 13
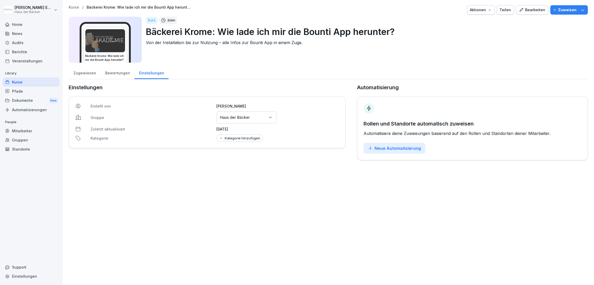
click at [221, 116] on p "Haus der Bäcker" at bounding box center [235, 117] width 30 height 5
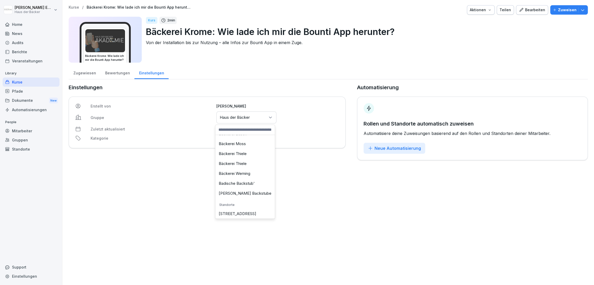
scroll to position [58, 0]
click at [229, 180] on div "[PERSON_NAME] Backstube" at bounding box center [245, 181] width 57 height 10
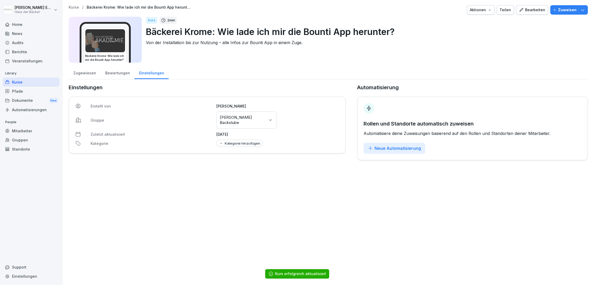
click at [39, 78] on div "Kurse" at bounding box center [31, 82] width 57 height 9
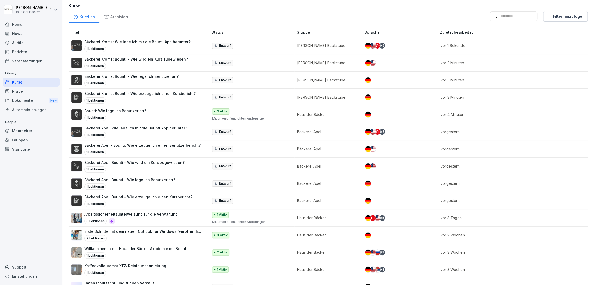
scroll to position [87, 0]
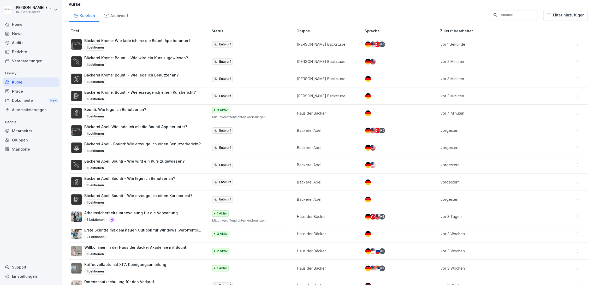
click at [121, 144] on p "Bäckerei Apel - Bounti: Wie erzeuge ich einen Benutzerbericht?" at bounding box center [142, 143] width 116 height 5
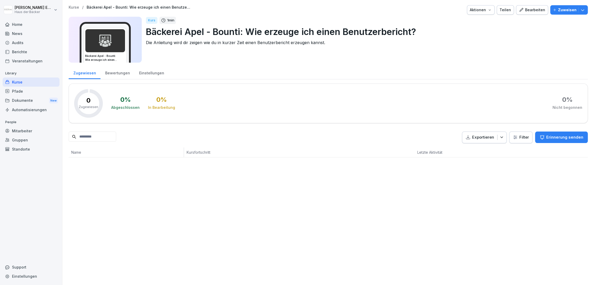
click at [516, 11] on button "Bearbeiten" at bounding box center [532, 9] width 32 height 9
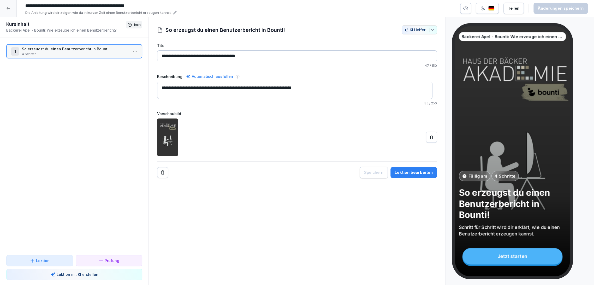
click at [15, 4] on div at bounding box center [8, 8] width 17 height 17
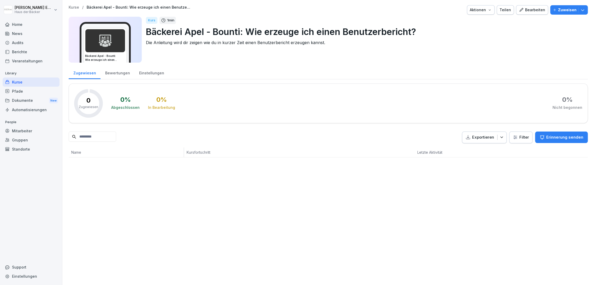
click at [484, 11] on div "Aktionen" at bounding box center [481, 10] width 22 height 6
click at [480, 21] on div "Kurs duplizieren" at bounding box center [464, 21] width 58 height 9
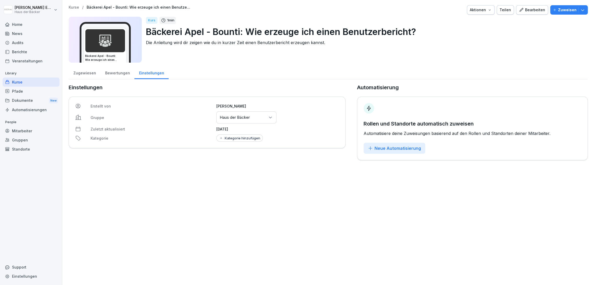
click at [263, 118] on div "Gruppen oder Standorte auswählen Haus der Bäcker" at bounding box center [246, 117] width 60 height 12
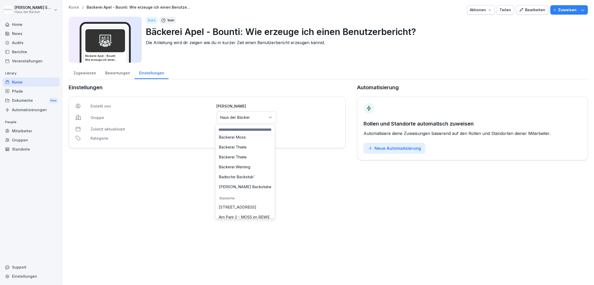
scroll to position [87, 0]
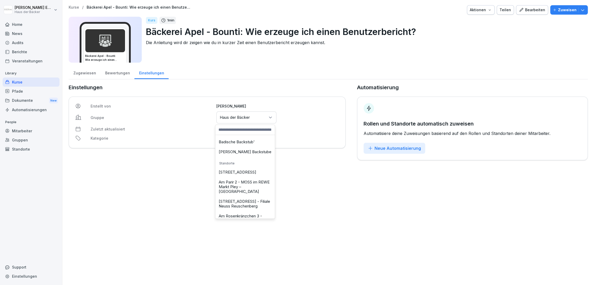
click at [244, 154] on div "[PERSON_NAME] Backstube" at bounding box center [245, 152] width 57 height 10
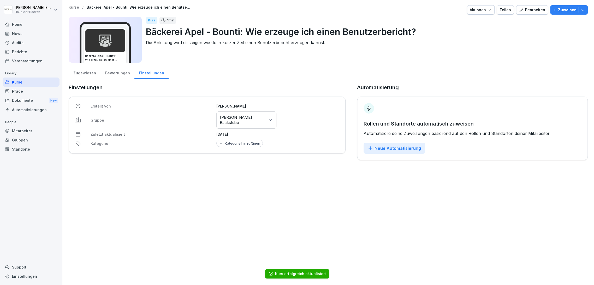
click at [524, 14] on button "Bearbeiten" at bounding box center [532, 9] width 32 height 9
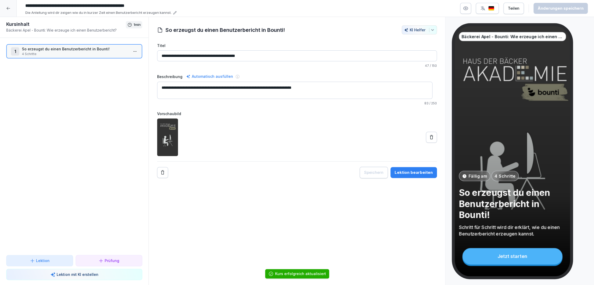
click at [51, 3] on input "**********" at bounding box center [101, 5] width 157 height 9
drag, startPoint x: 53, startPoint y: 7, endPoint x: 45, endPoint y: 8, distance: 8.1
click at [45, 7] on input "**********" at bounding box center [101, 5] width 157 height 9
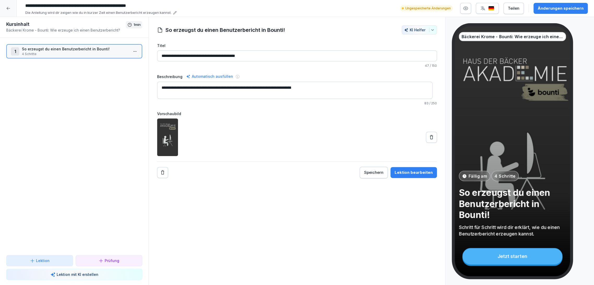
type input "**********"
click at [556, 9] on div "Änderungen speichern" at bounding box center [561, 8] width 46 height 6
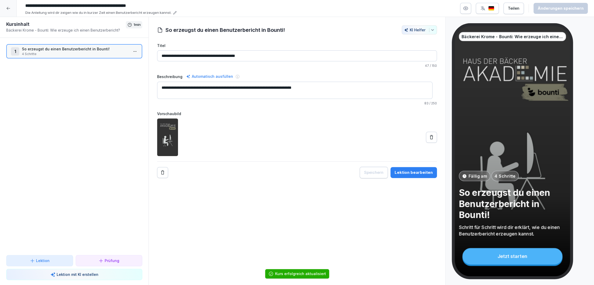
click at [11, 9] on div at bounding box center [8, 8] width 17 height 17
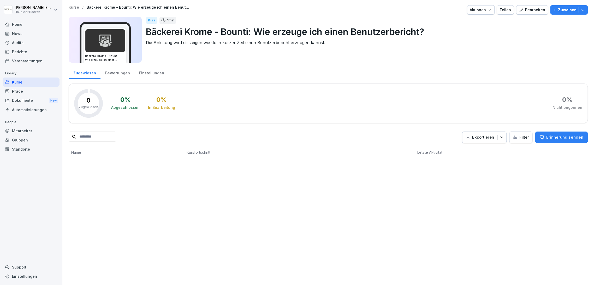
click at [31, 86] on div "Kurse" at bounding box center [31, 82] width 57 height 9
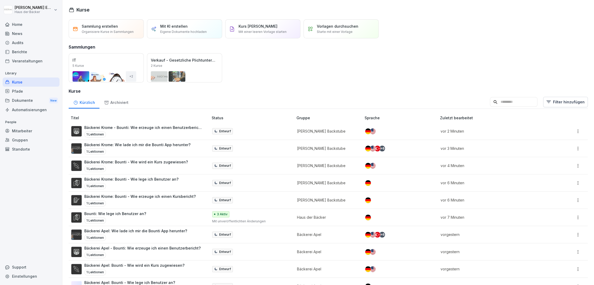
click at [34, 133] on div "Mitarbeiter" at bounding box center [31, 130] width 57 height 9
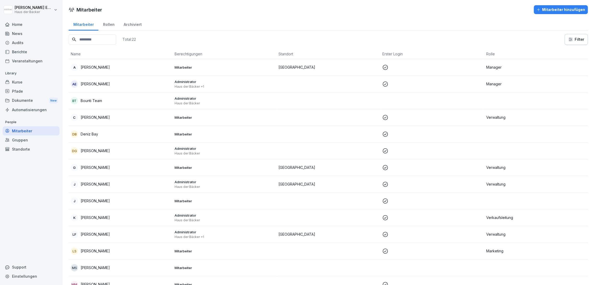
click at [44, 141] on div "Gruppen" at bounding box center [31, 139] width 57 height 9
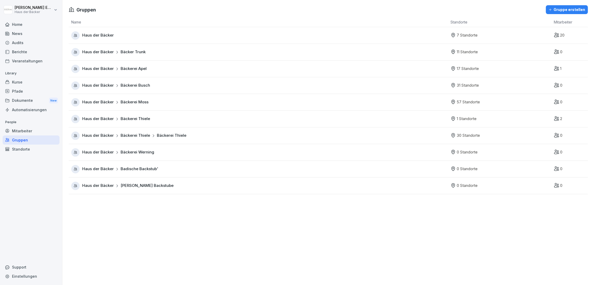
click at [44, 149] on div "Standorte" at bounding box center [31, 149] width 57 height 9
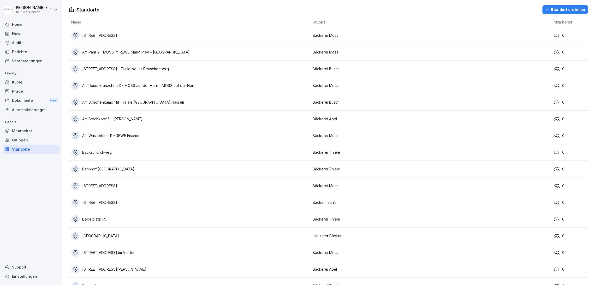
click at [33, 27] on div "Home" at bounding box center [31, 24] width 57 height 9
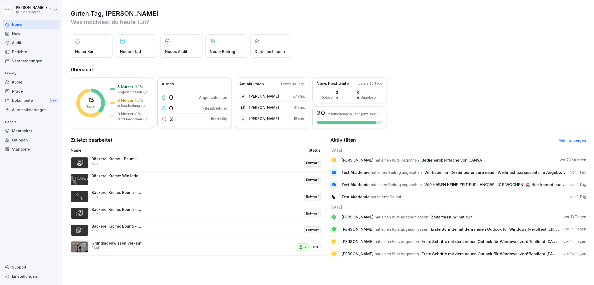
click at [35, 34] on div "News" at bounding box center [31, 33] width 57 height 9
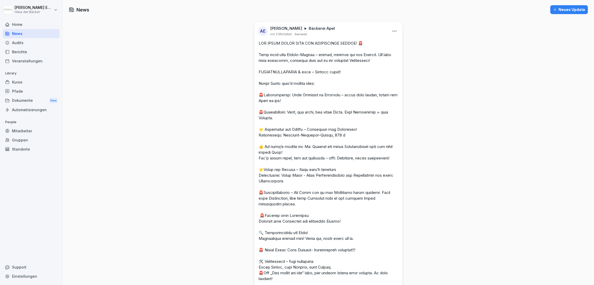
click at [37, 22] on div "Home" at bounding box center [31, 24] width 57 height 9
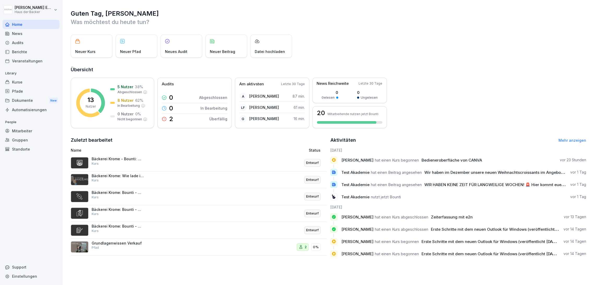
click at [37, 38] on div "News" at bounding box center [31, 33] width 57 height 9
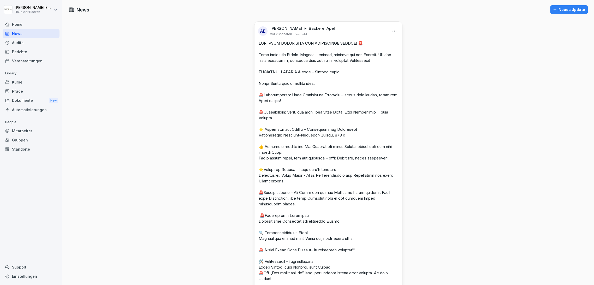
click at [37, 43] on div "Audits" at bounding box center [31, 42] width 57 height 9
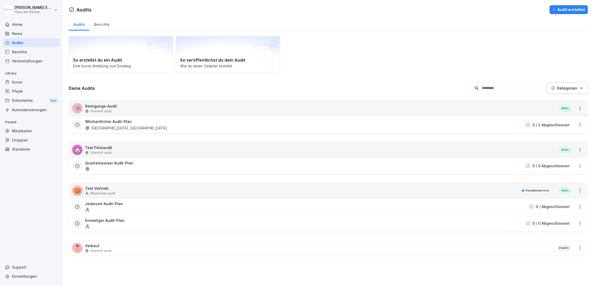
click at [37, 55] on div "Berichte" at bounding box center [31, 51] width 57 height 9
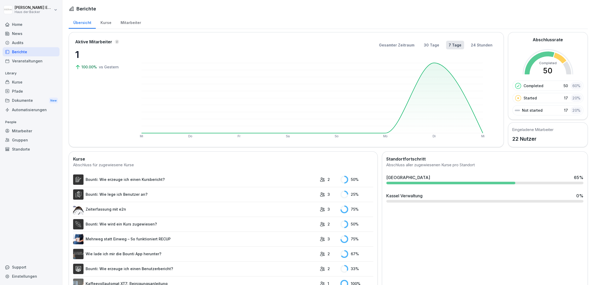
click at [34, 147] on div "Standorte" at bounding box center [31, 149] width 57 height 9
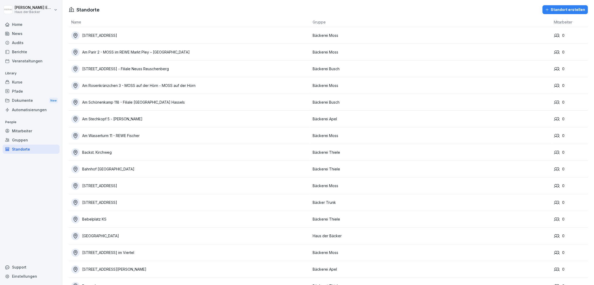
click at [27, 146] on div "Standorte" at bounding box center [31, 149] width 57 height 9
click at [27, 139] on div "Gruppen" at bounding box center [31, 139] width 57 height 9
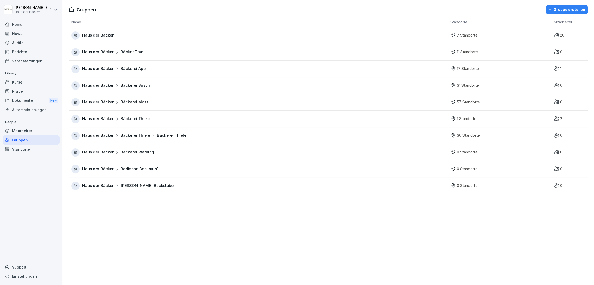
click at [27, 146] on div "Standorte" at bounding box center [31, 149] width 57 height 9
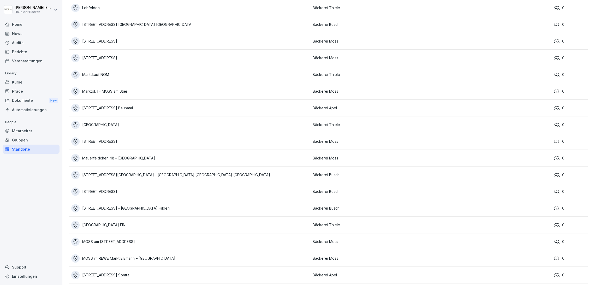
scroll to position [1479, 0]
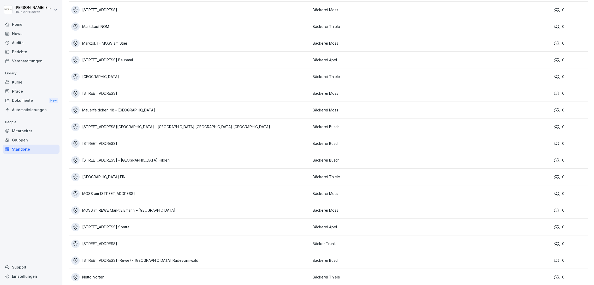
drag, startPoint x: 54, startPoint y: 109, endPoint x: 55, endPoint y: 113, distance: 4.0
click at [54, 110] on div "Automatisierungen" at bounding box center [31, 109] width 57 height 9
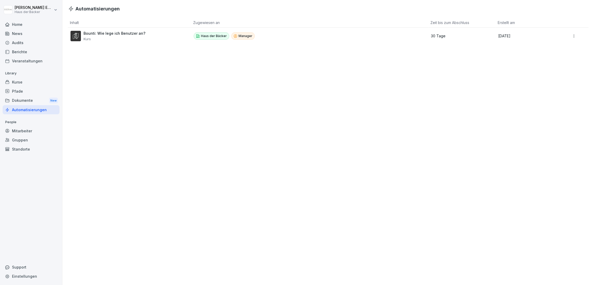
click at [35, 97] on div "Dokumente New" at bounding box center [31, 101] width 57 height 10
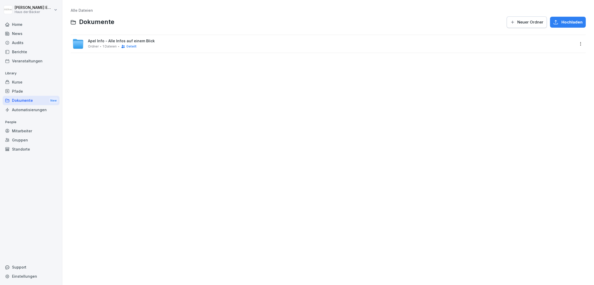
click at [35, 89] on div "Pfade" at bounding box center [31, 91] width 57 height 9
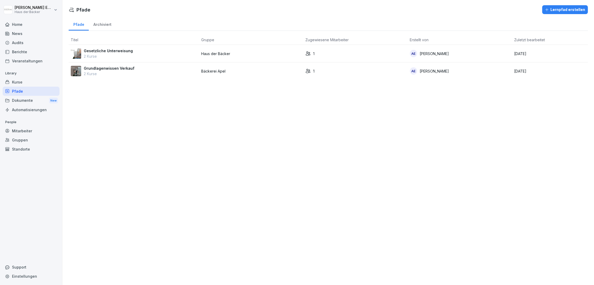
click at [35, 81] on div "Kurse" at bounding box center [31, 82] width 57 height 9
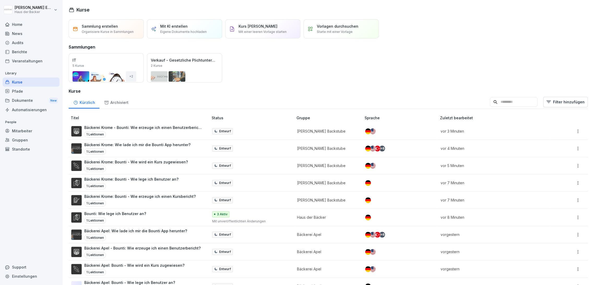
click at [35, 62] on div "Veranstaltungen" at bounding box center [31, 60] width 57 height 9
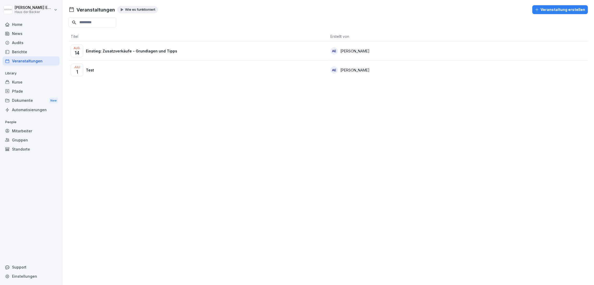
click at [35, 50] on div "Berichte" at bounding box center [31, 51] width 57 height 9
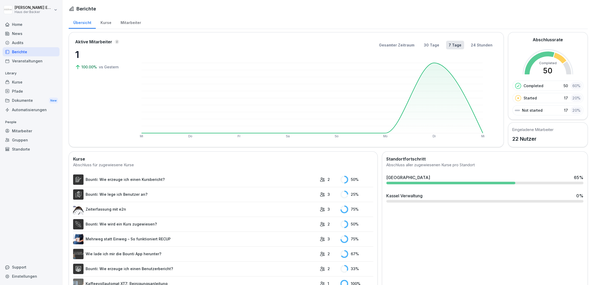
click at [35, 42] on div "Audits" at bounding box center [31, 42] width 57 height 9
click at [35, 34] on div "News" at bounding box center [31, 33] width 57 height 9
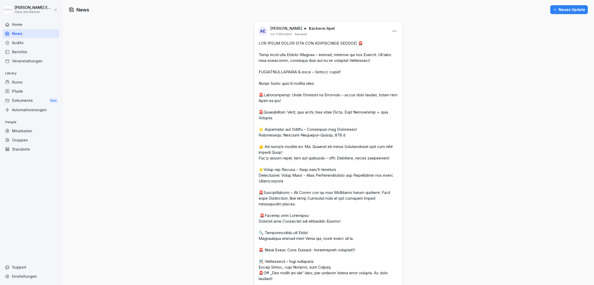
click at [35, 27] on div "Home" at bounding box center [31, 24] width 57 height 9
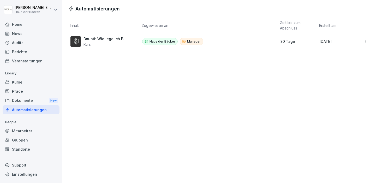
click at [28, 28] on div "Home" at bounding box center [31, 24] width 57 height 9
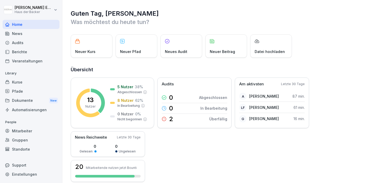
click at [26, 36] on div "News" at bounding box center [31, 33] width 57 height 9
click at [26, 41] on div "Audits" at bounding box center [31, 42] width 57 height 9
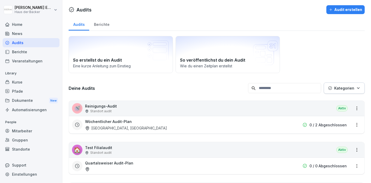
click at [23, 55] on div "Berichte" at bounding box center [31, 51] width 57 height 9
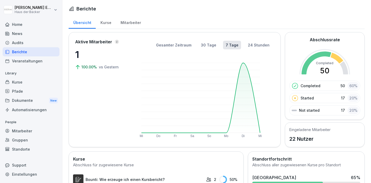
click at [23, 60] on div "Veranstaltungen" at bounding box center [31, 60] width 57 height 9
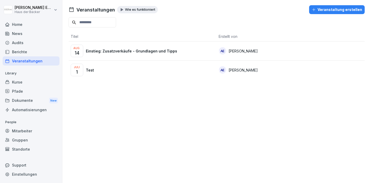
click at [22, 82] on div "Kurse" at bounding box center [31, 82] width 57 height 9
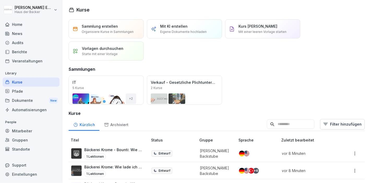
click at [22, 84] on div "Kurse" at bounding box center [31, 82] width 57 height 9
click at [22, 86] on div "Kurse" at bounding box center [31, 82] width 57 height 9
click at [22, 90] on div "Pfade" at bounding box center [31, 91] width 57 height 9
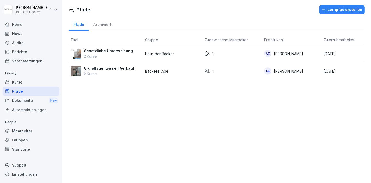
click at [25, 103] on div "Dokumente New" at bounding box center [31, 101] width 57 height 10
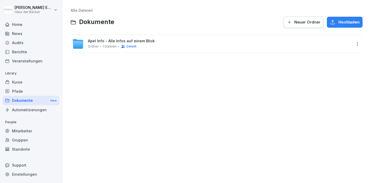
click at [25, 115] on div "Home News Audits Berichte Veranstaltungen Library Kurse Pfade Dokumente New Aut…" at bounding box center [31, 99] width 57 height 164
click at [24, 110] on div "Automatisierungen" at bounding box center [31, 109] width 57 height 9
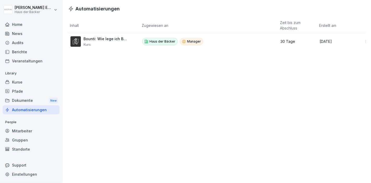
click at [26, 123] on p "People" at bounding box center [31, 122] width 57 height 8
click at [26, 128] on div "Mitarbeiter" at bounding box center [31, 130] width 57 height 9
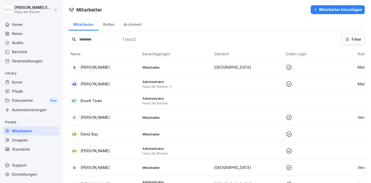
click at [22, 142] on div "Gruppen" at bounding box center [31, 139] width 57 height 9
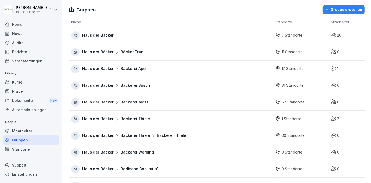
click at [22, 149] on div "Standorte" at bounding box center [31, 149] width 57 height 9
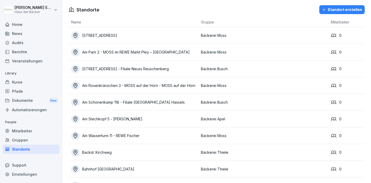
click at [16, 46] on div "Audits" at bounding box center [31, 42] width 57 height 9
